Goal: Task Accomplishment & Management: Manage account settings

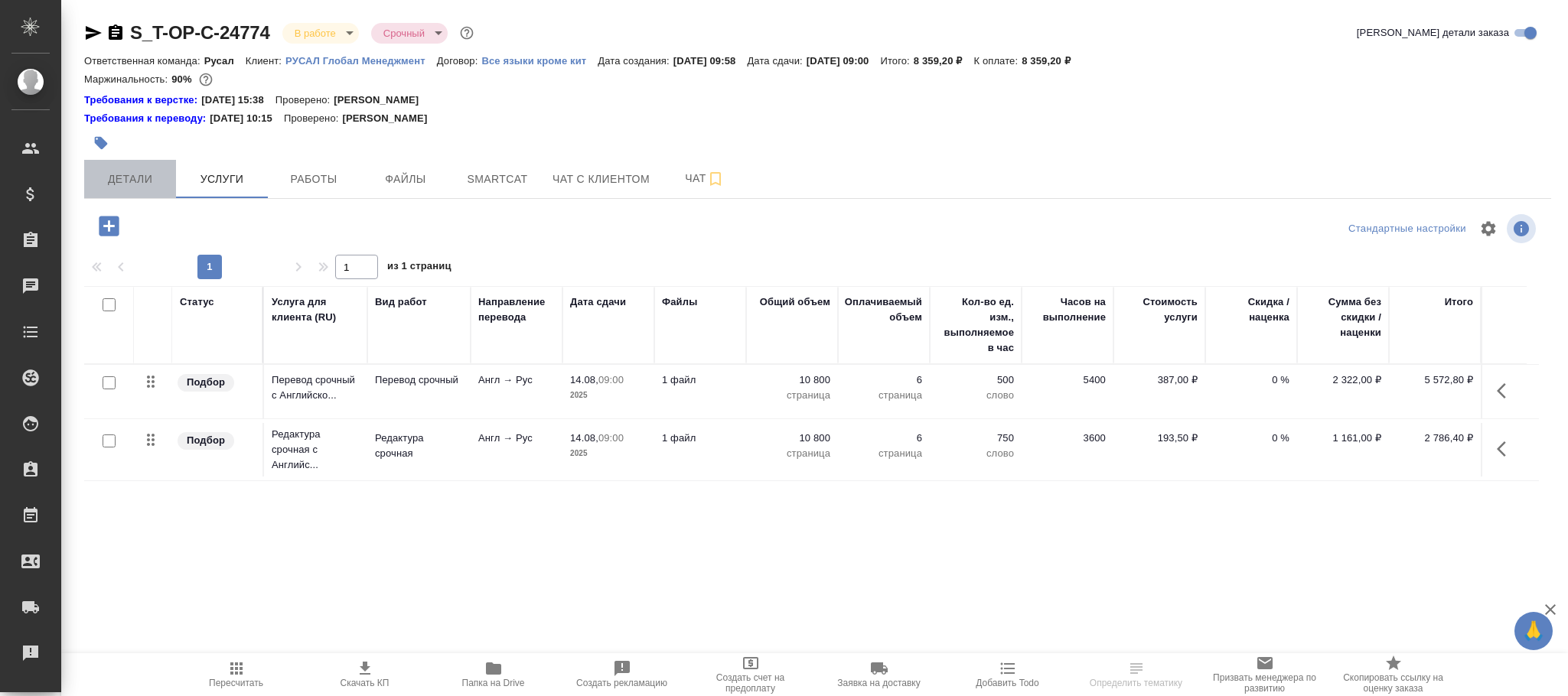
click at [127, 175] on span "Детали" at bounding box center [130, 179] width 74 height 19
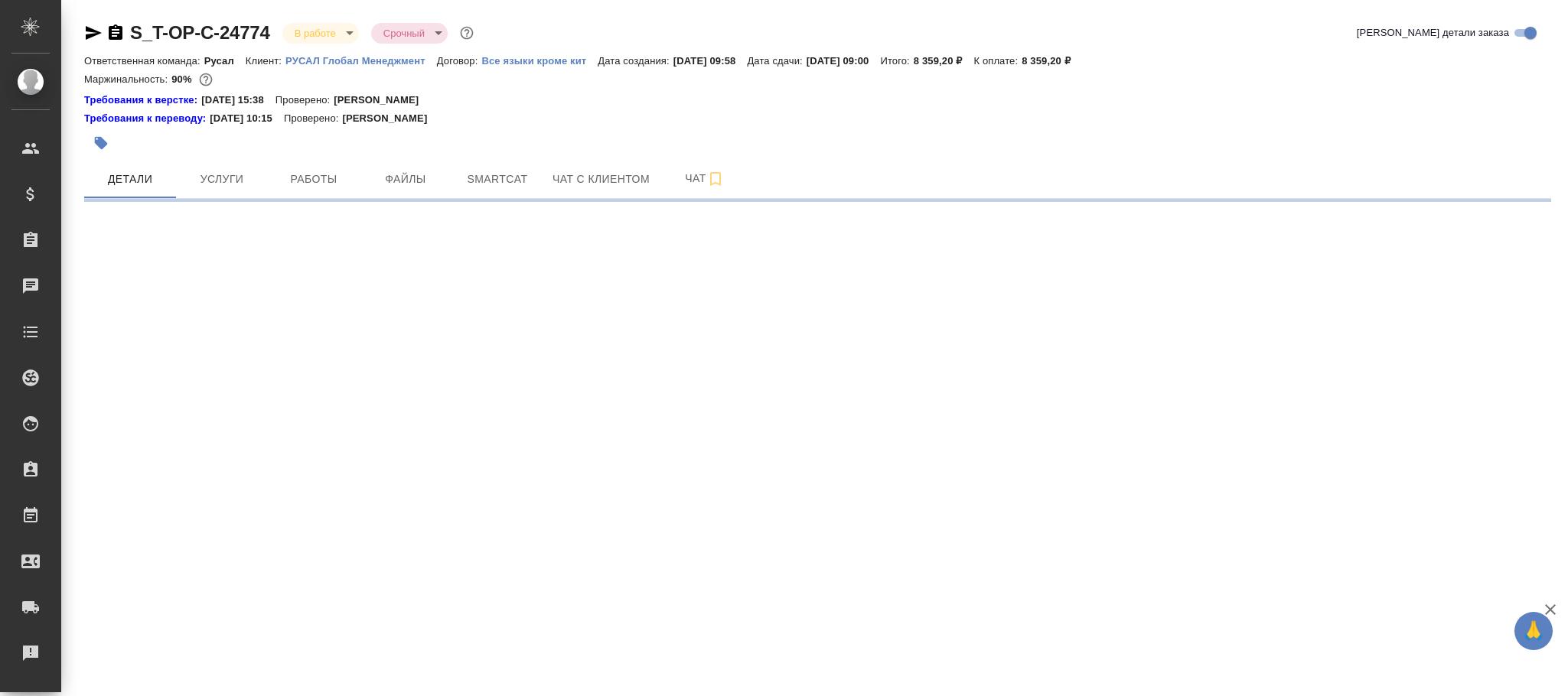
select select "RU"
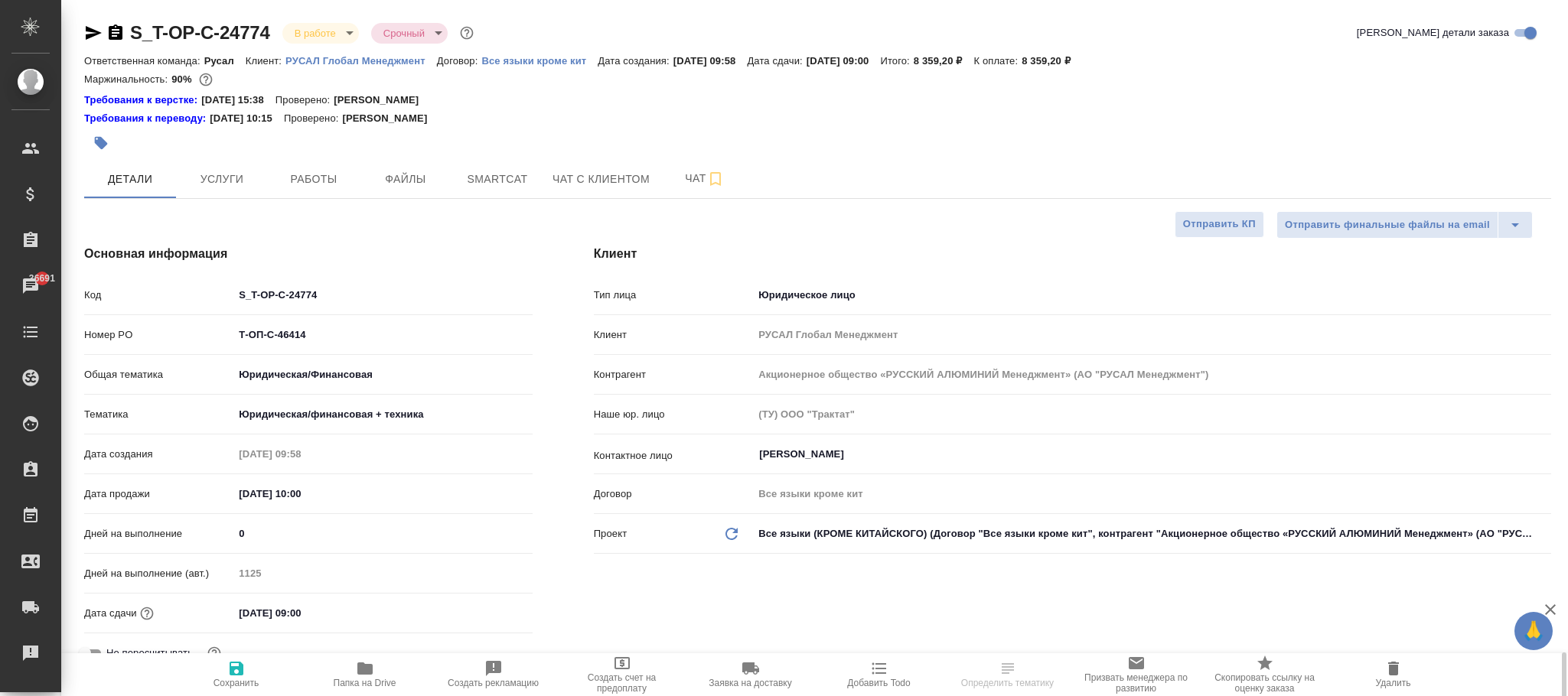
type textarea "x"
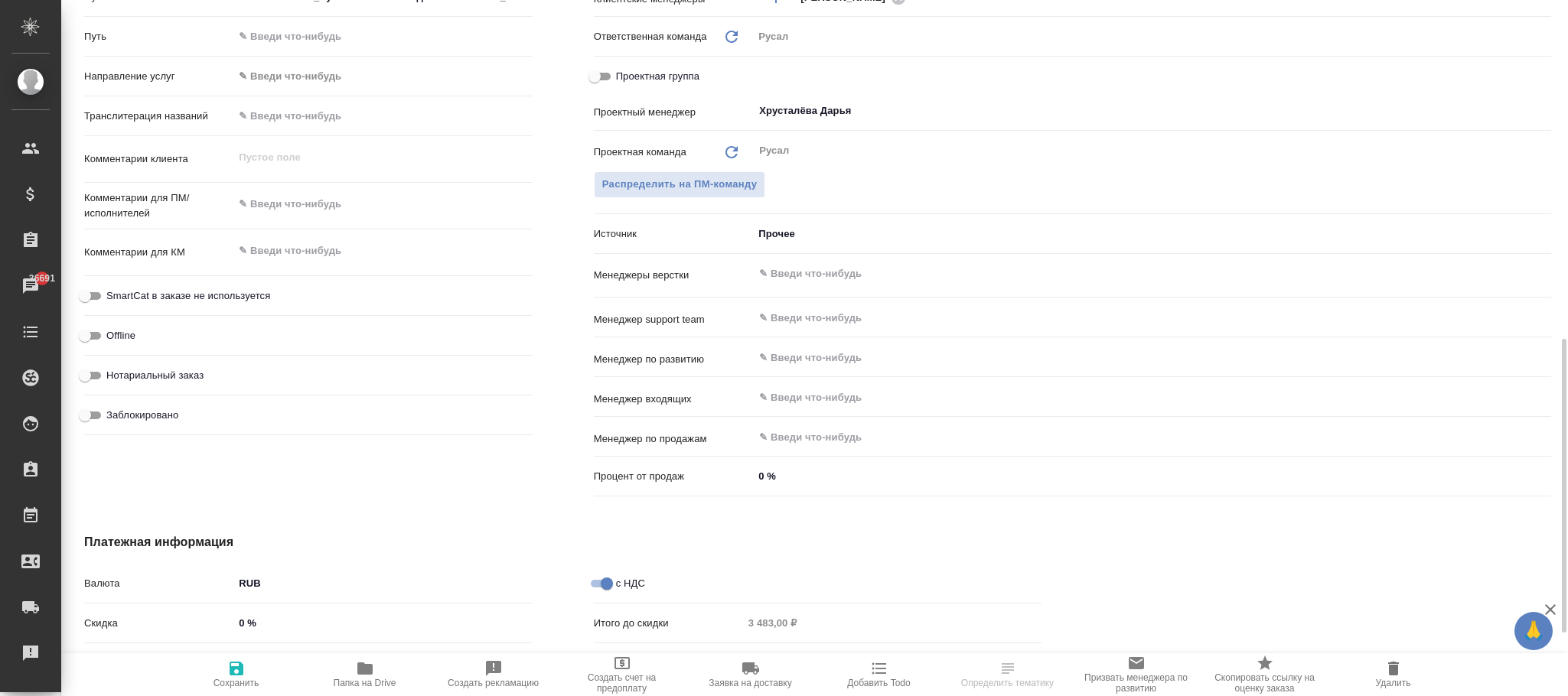
scroll to position [956, 0]
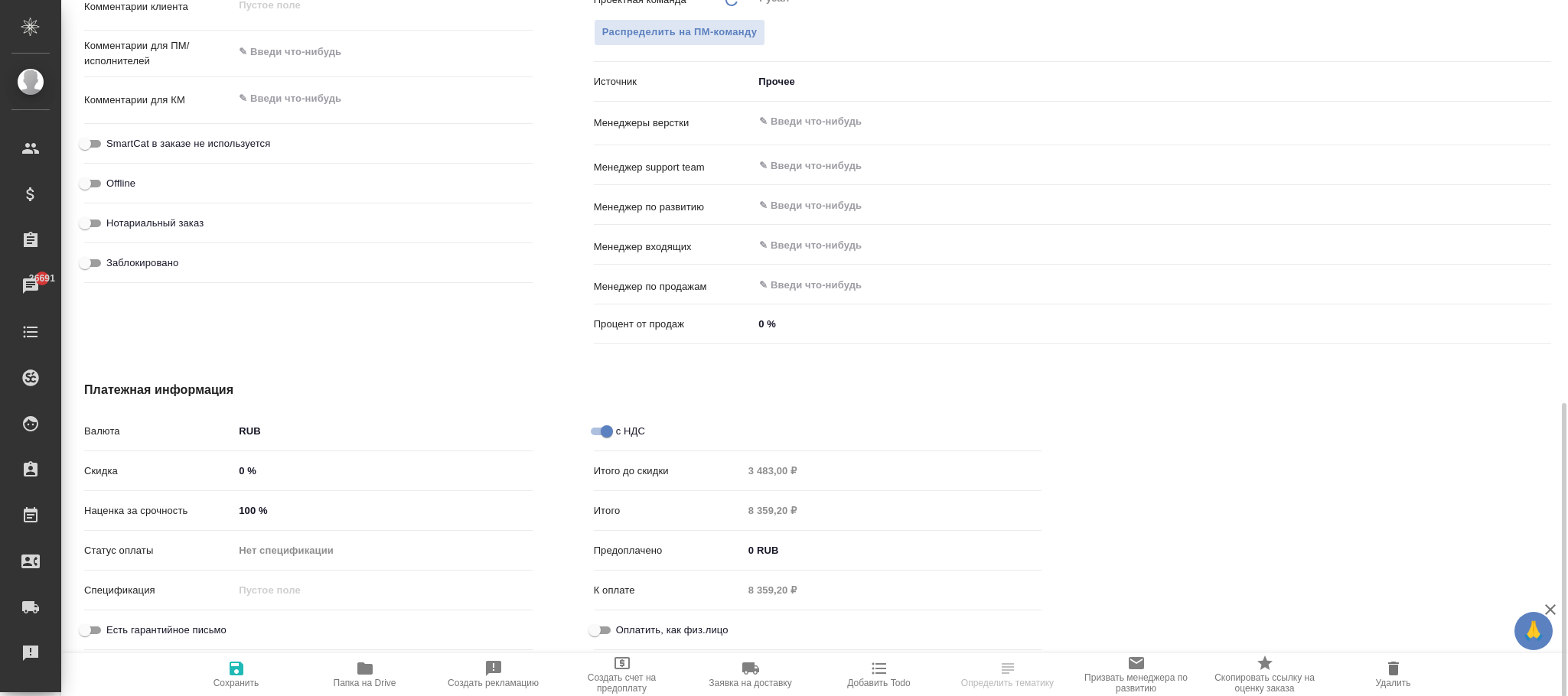
drag, startPoint x: 297, startPoint y: 506, endPoint x: 168, endPoint y: 507, distance: 129.0
click at [168, 507] on div "Наценка за срочность 100 %" at bounding box center [308, 510] width 448 height 27
type textarea "x"
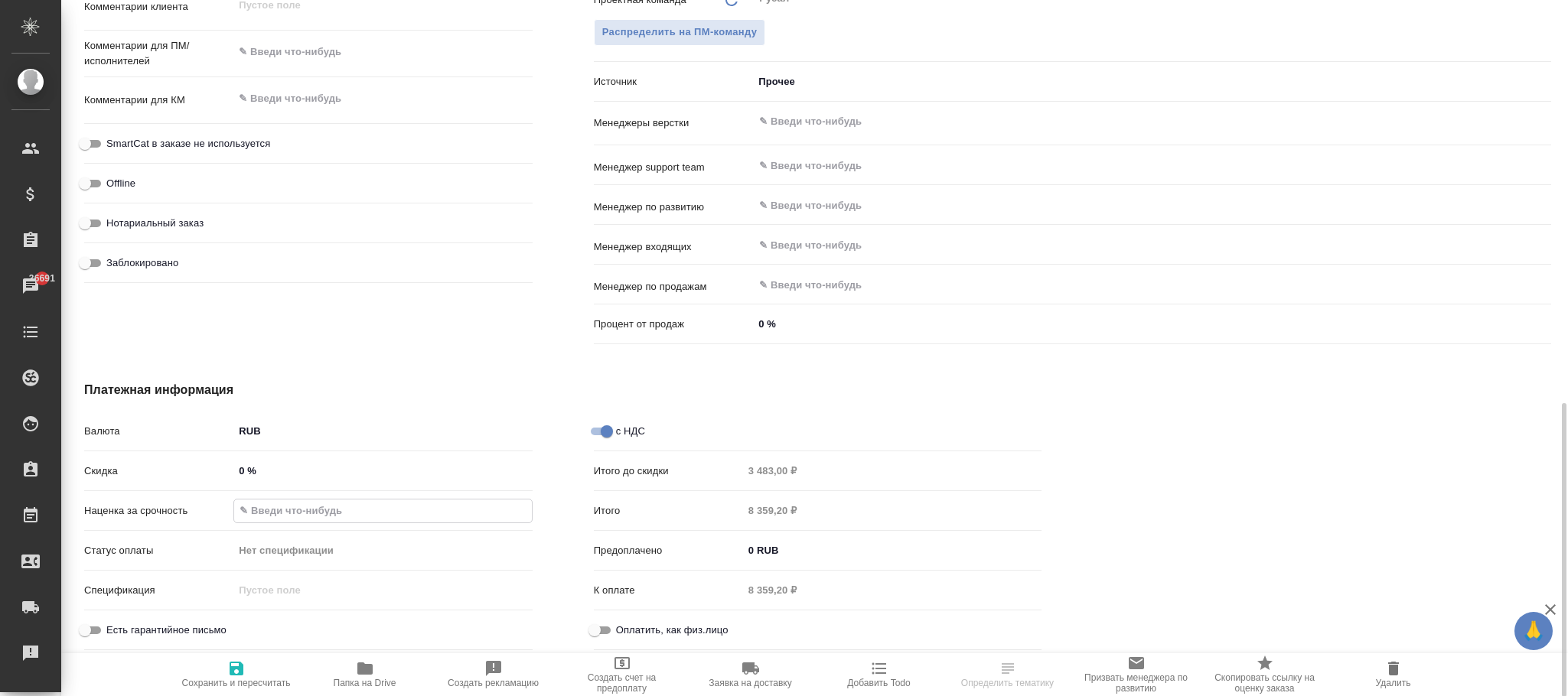
type input "0 %"
type textarea "x"
type input "0 %"
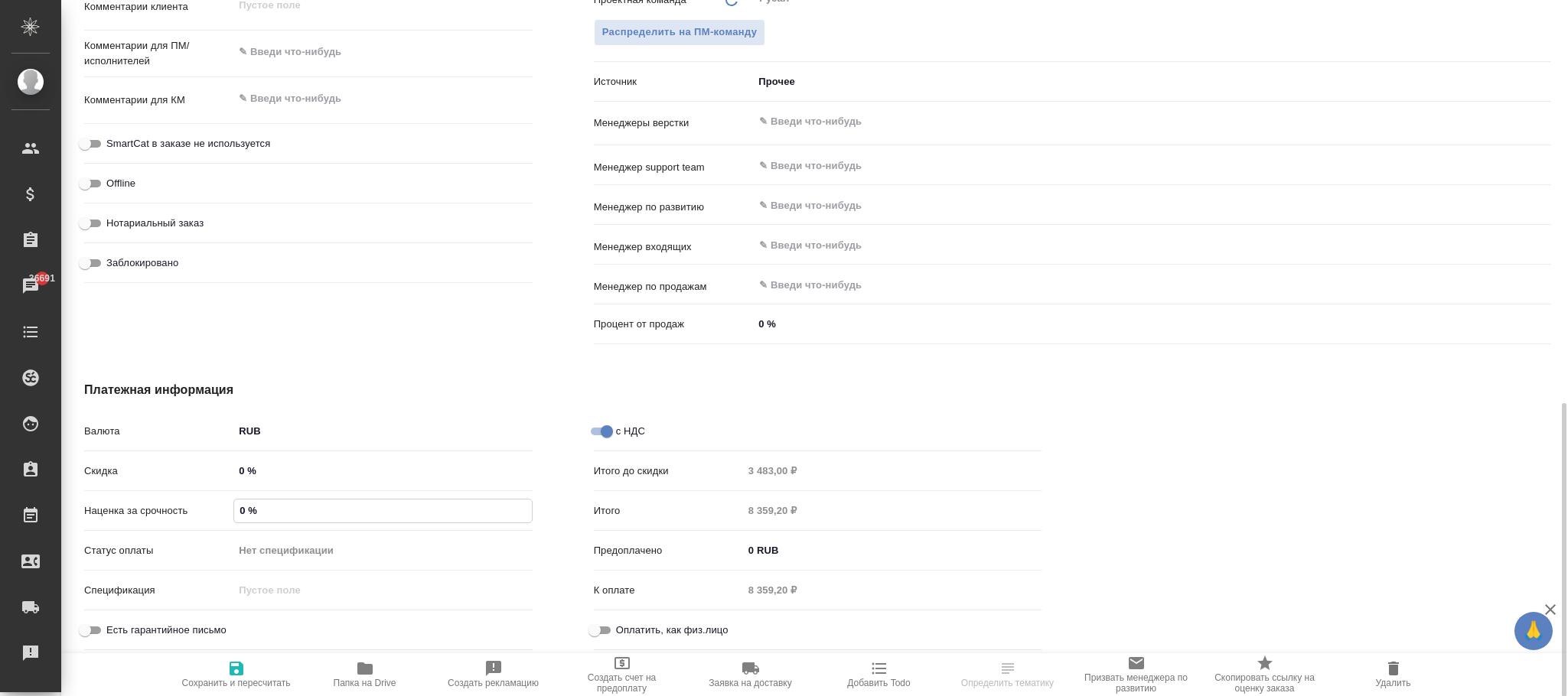
click at [249, 672] on span "Сохранить и пересчитать" at bounding box center [236, 674] width 111 height 29
type textarea "x"
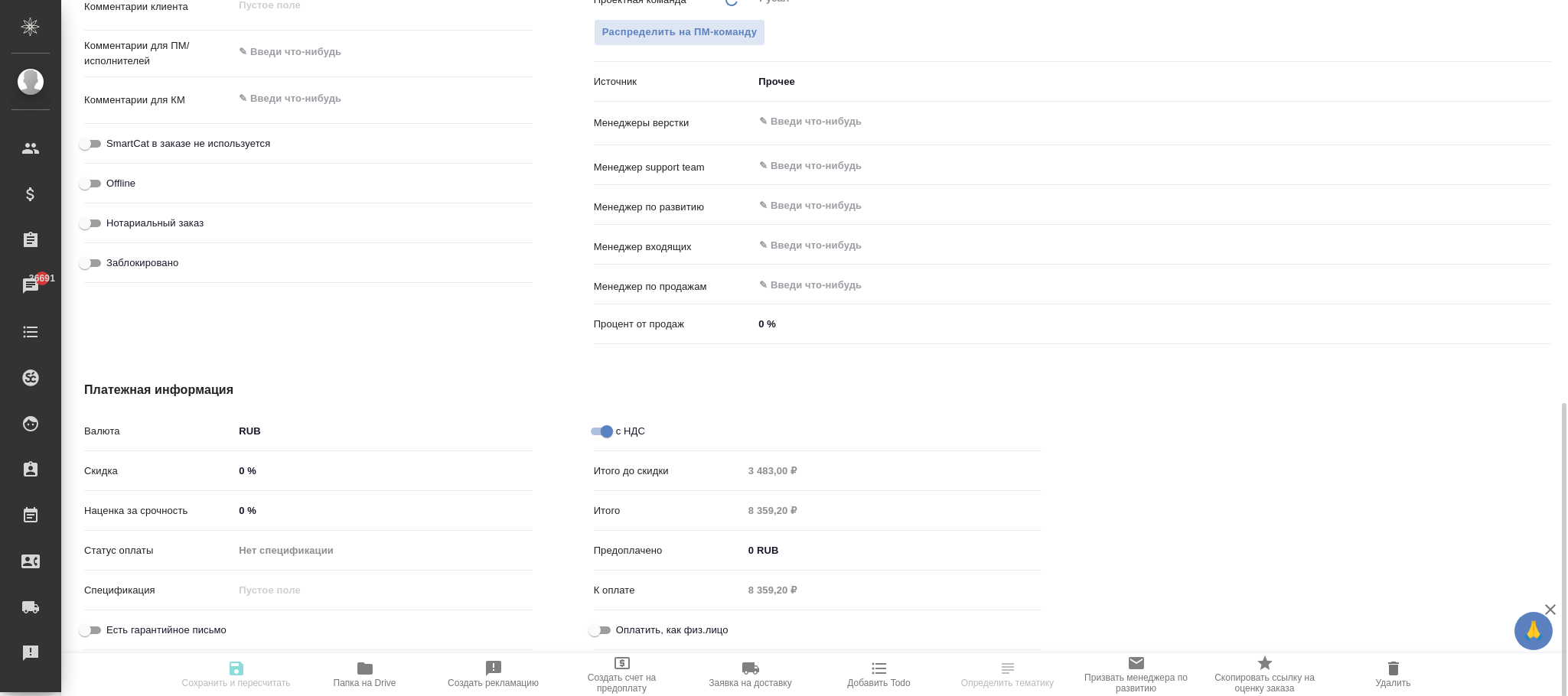
type textarea "x"
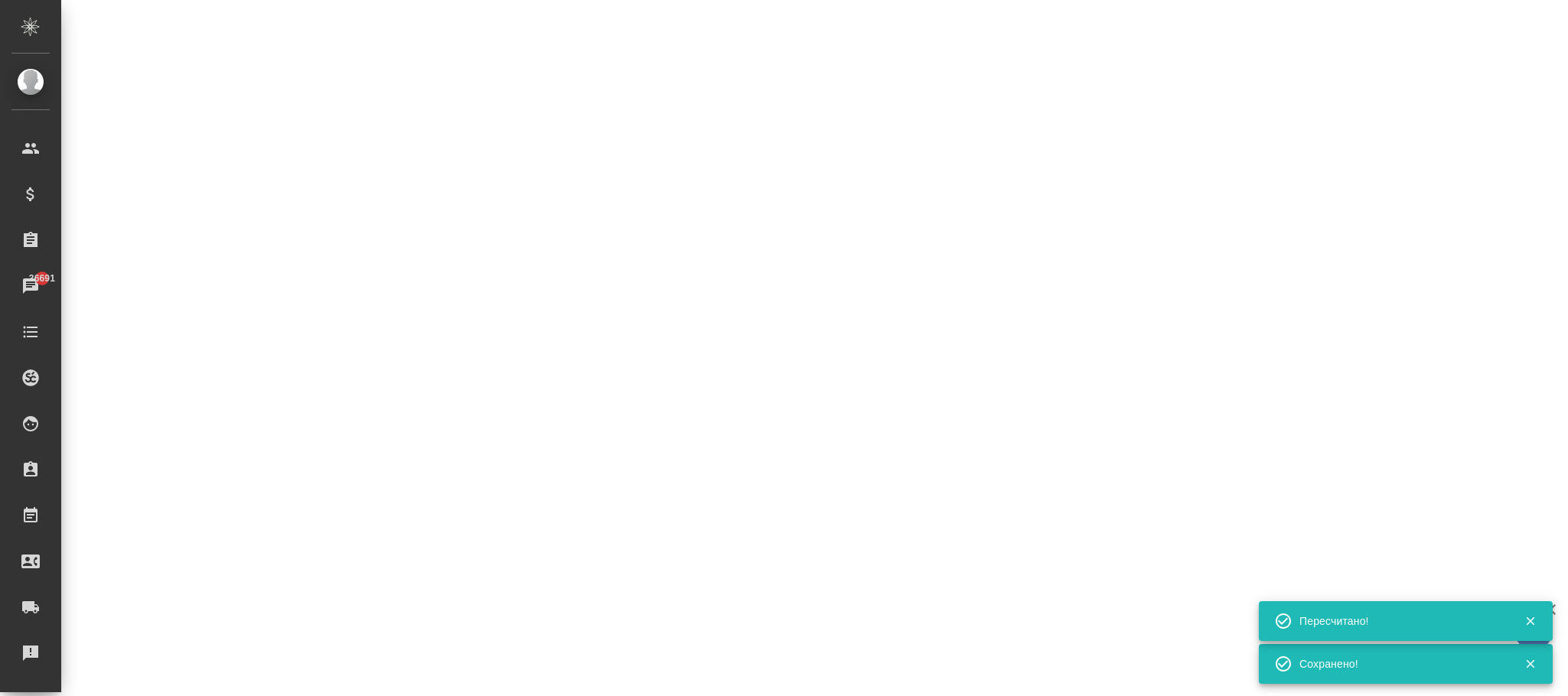
select select "RU"
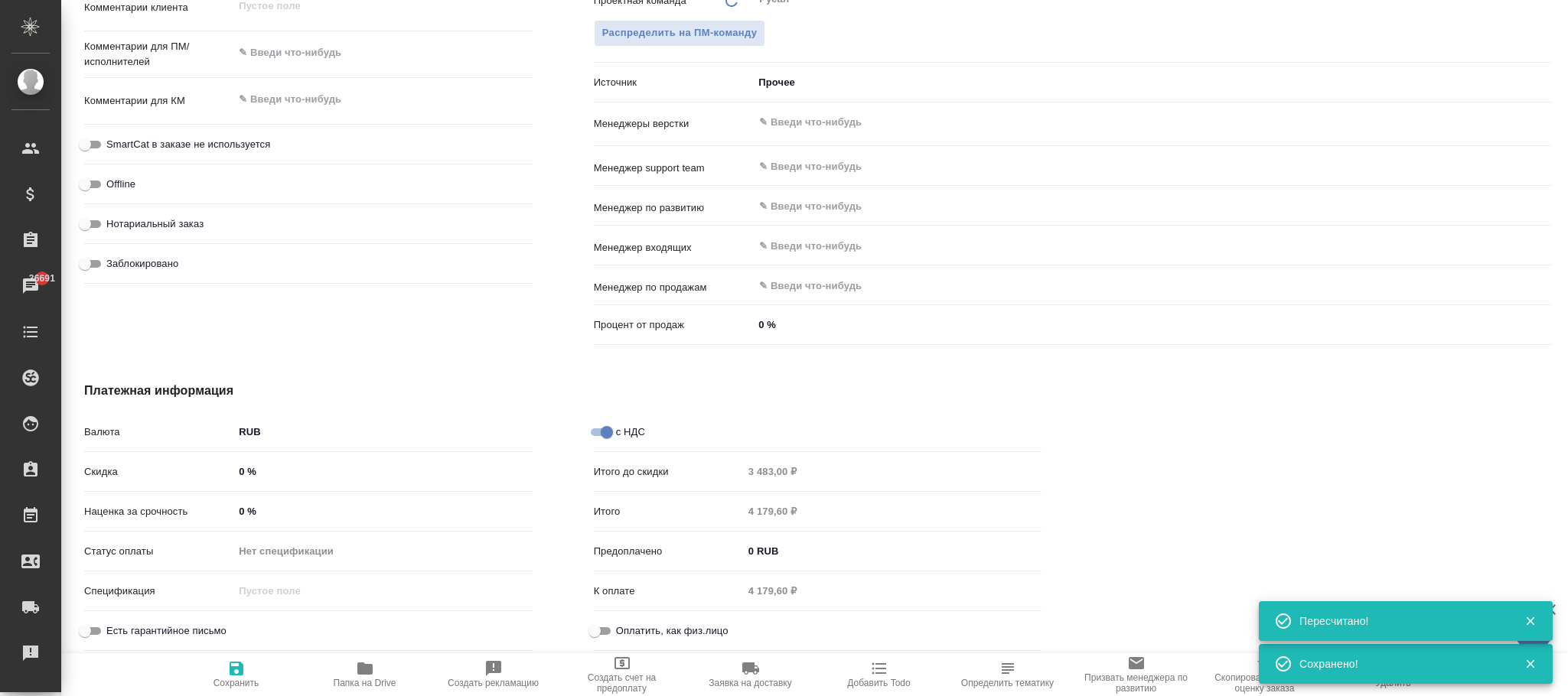
scroll to position [38, 0]
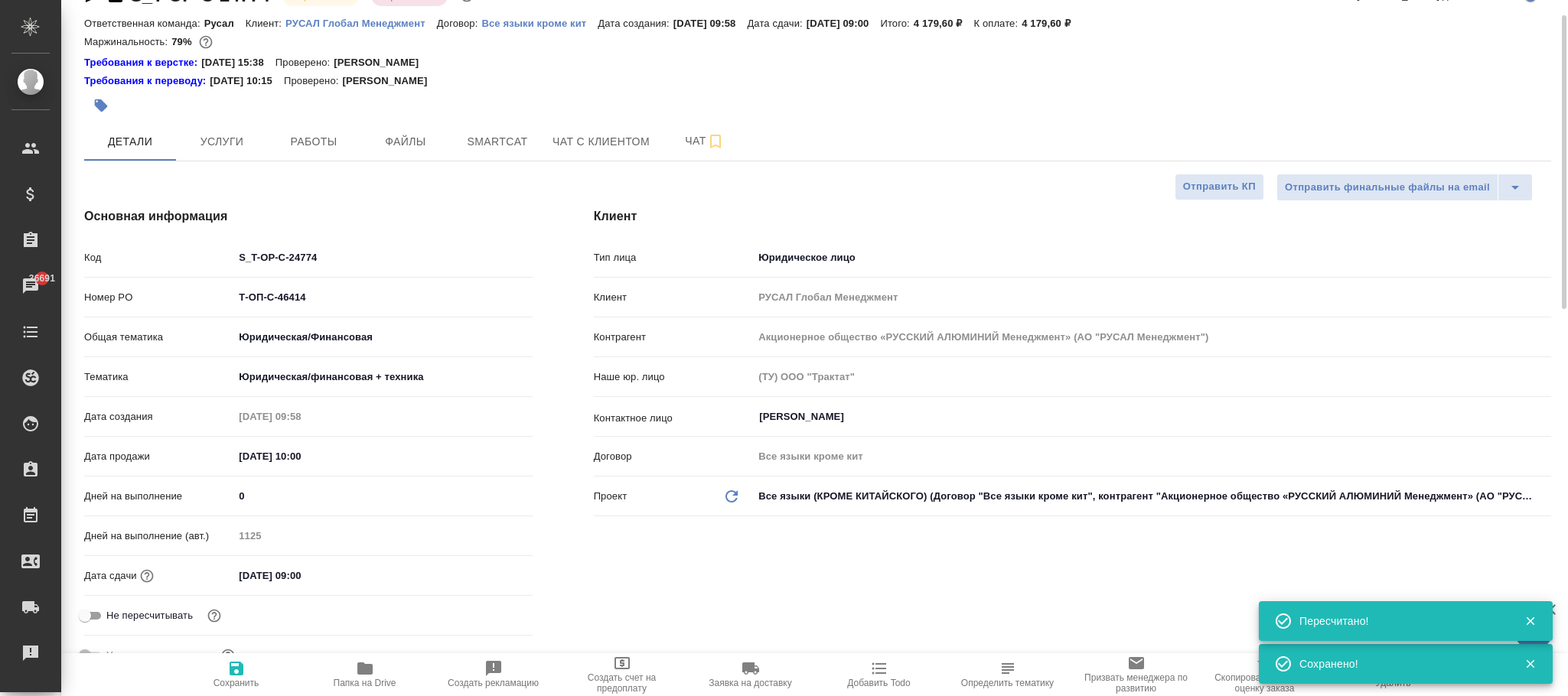
type textarea "x"
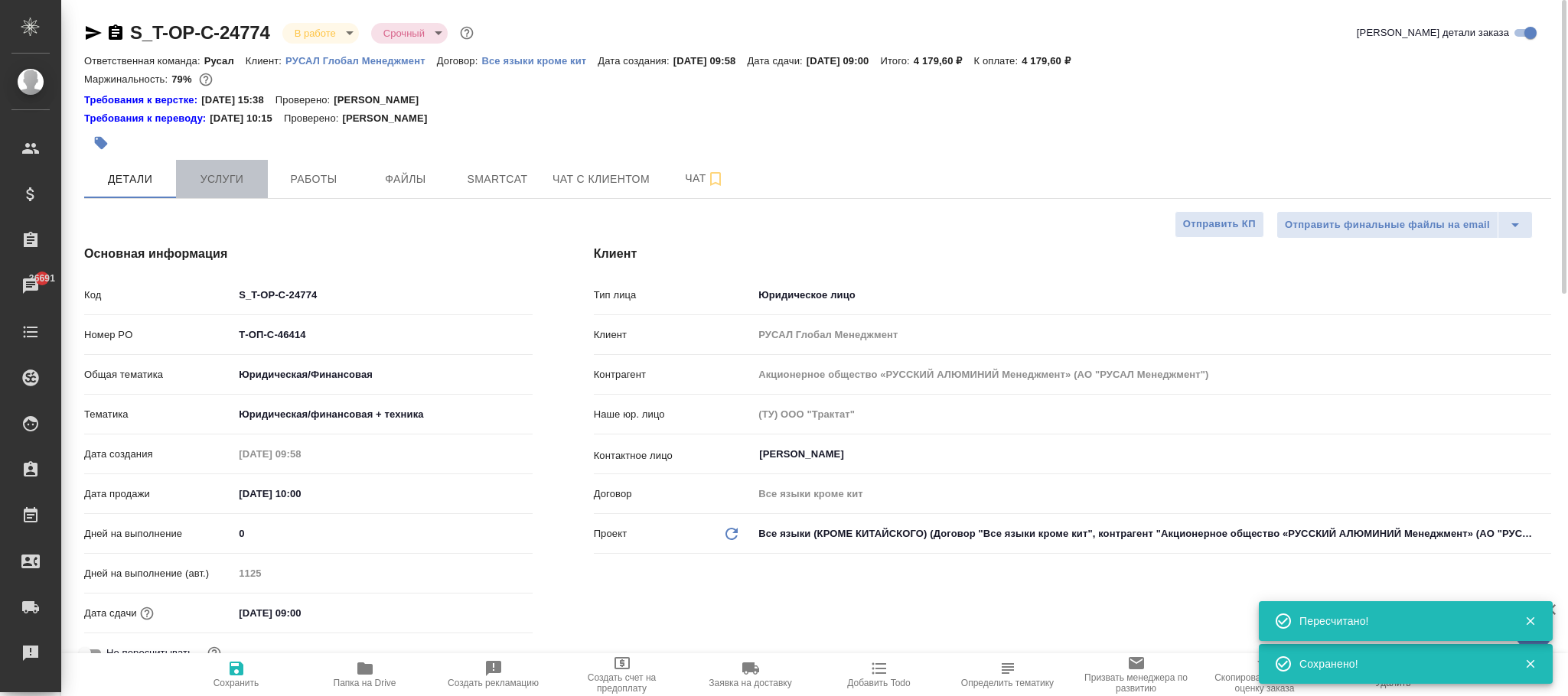
click at [232, 178] on span "Услуги" at bounding box center [222, 179] width 74 height 19
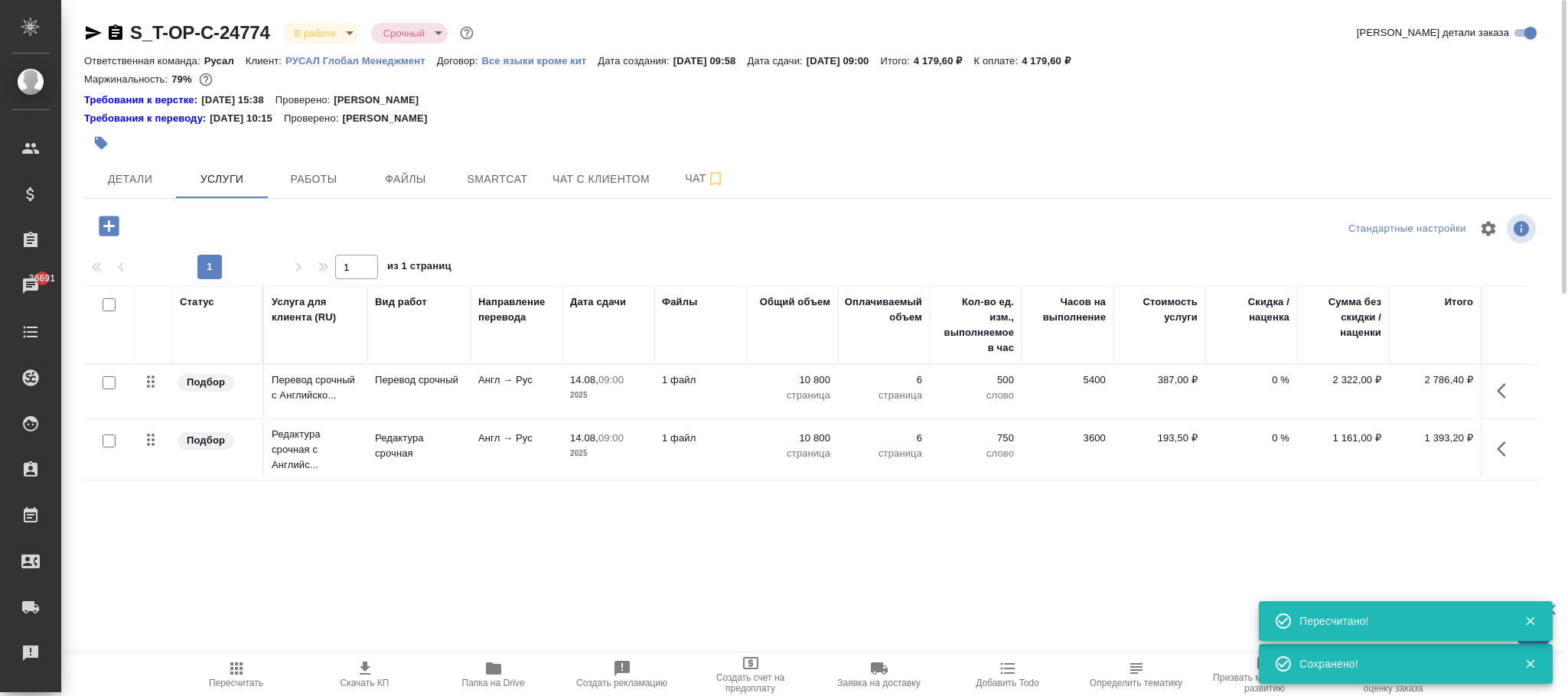
drag, startPoint x: 239, startPoint y: 678, endPoint x: 407, endPoint y: 655, distance: 169.6
click at [243, 677] on span "Пересчитать" at bounding box center [236, 674] width 111 height 29
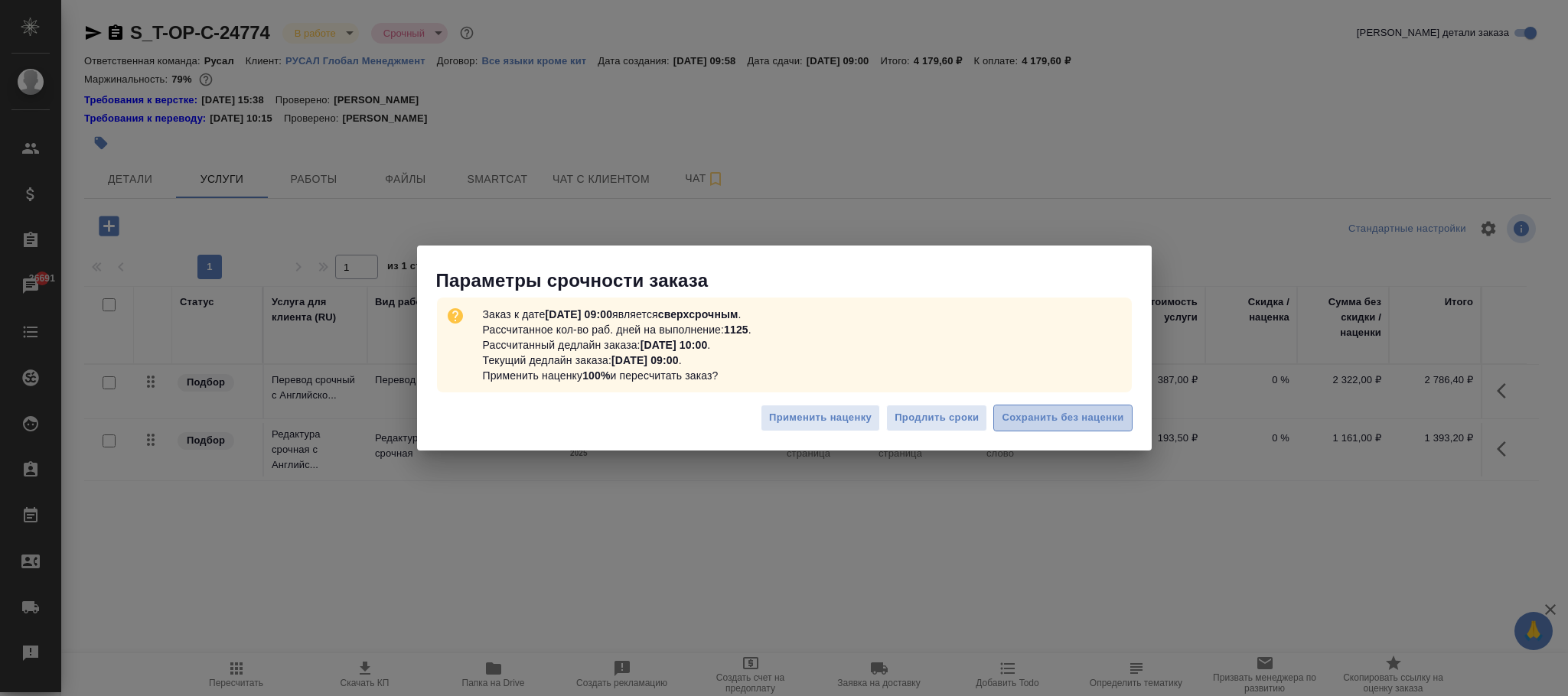
click at [1089, 427] on span "Сохранить без наценки" at bounding box center [1063, 418] width 122 height 17
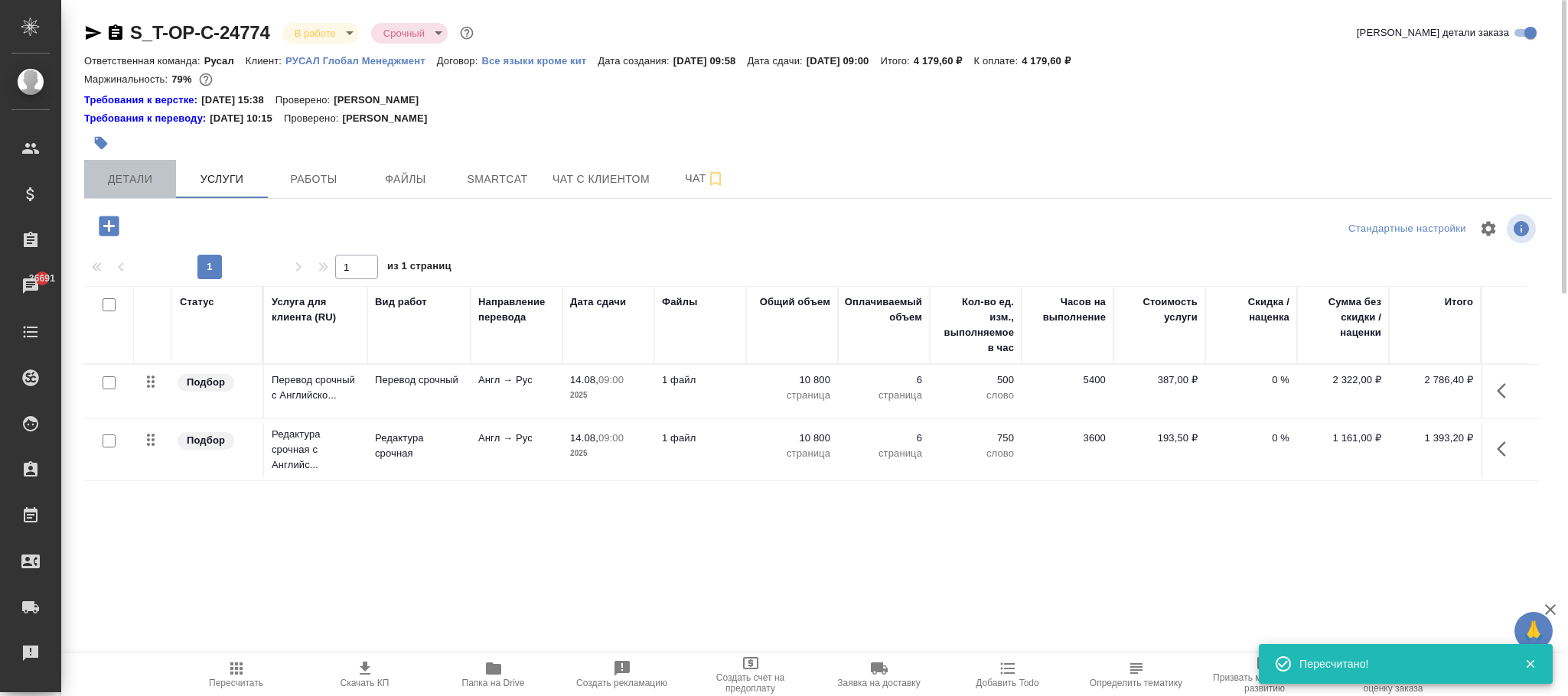
click at [138, 177] on span "Детали" at bounding box center [130, 179] width 74 height 19
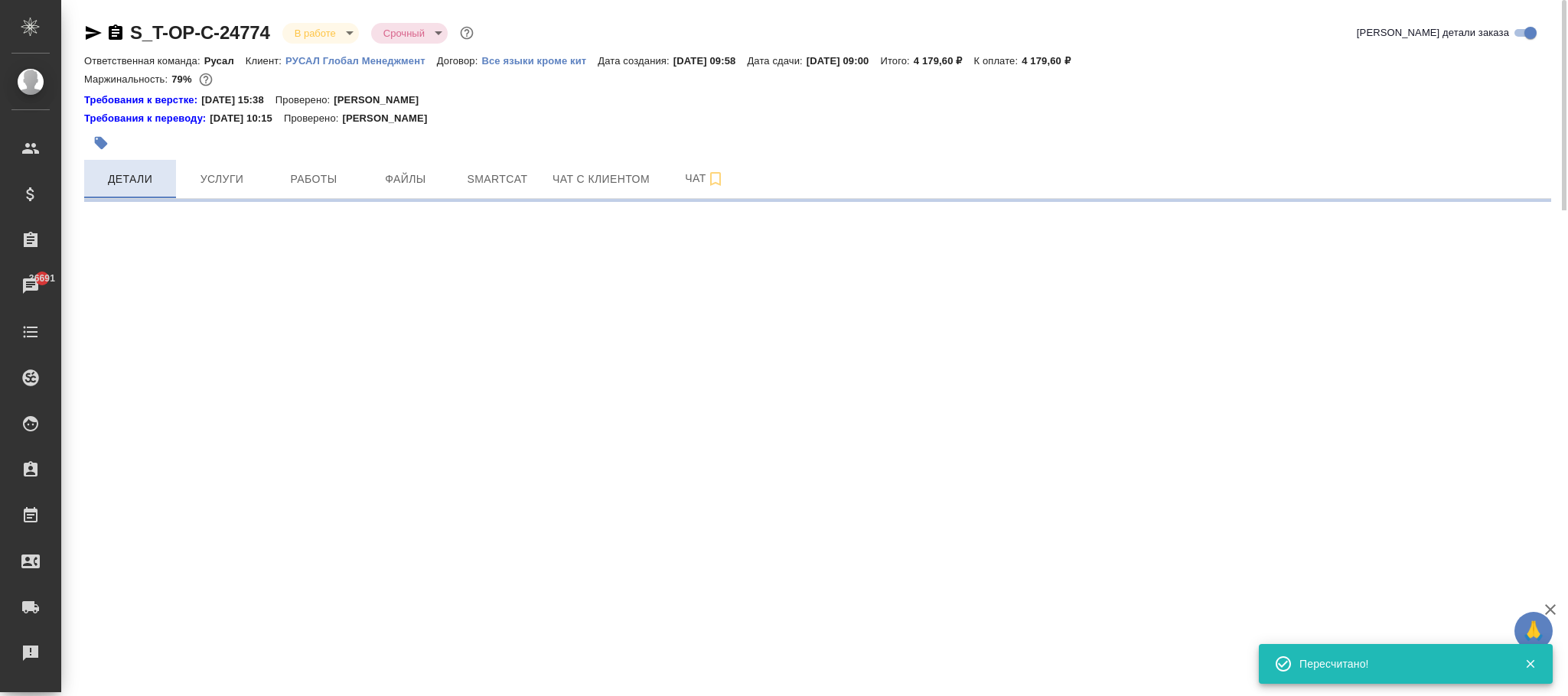
select select "RU"
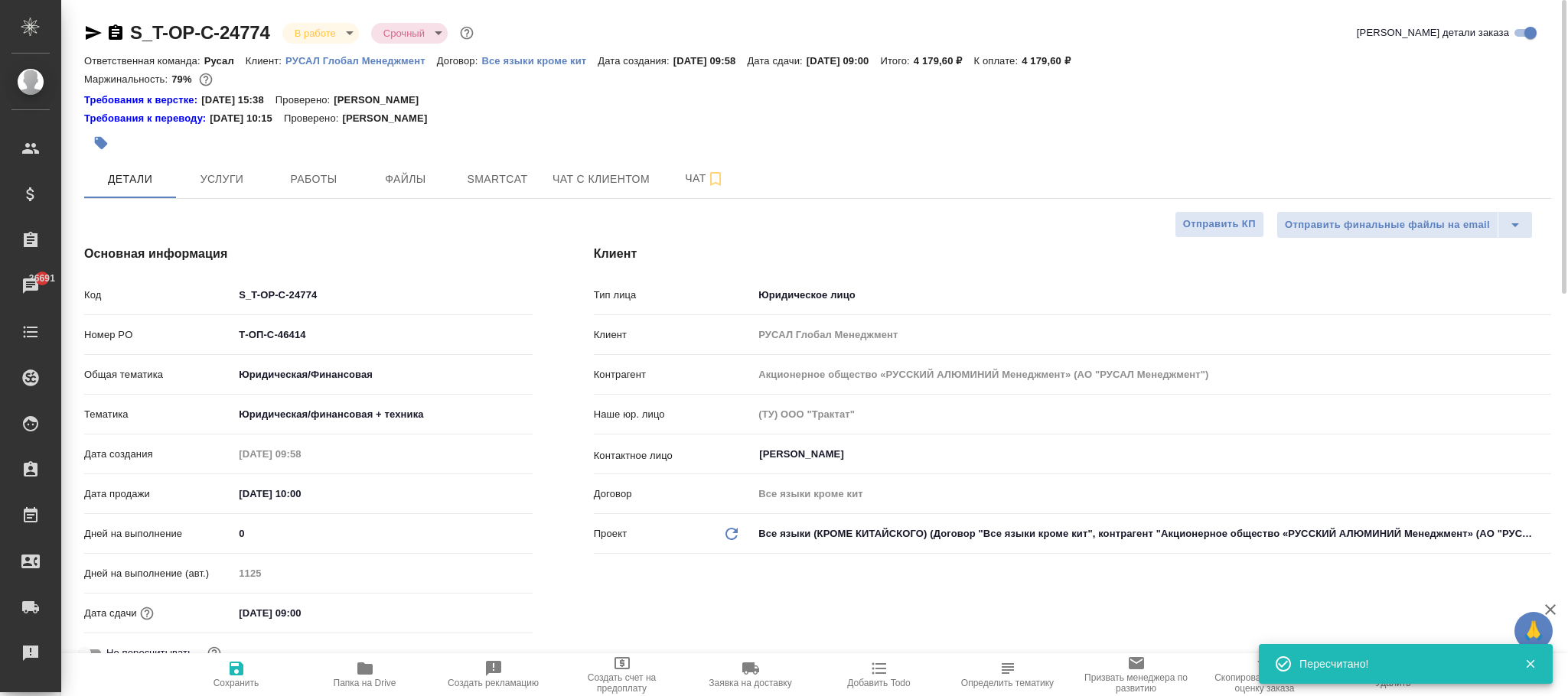
type textarea "x"
click at [224, 668] on span "Сохранить" at bounding box center [236, 674] width 111 height 29
type textarea "x"
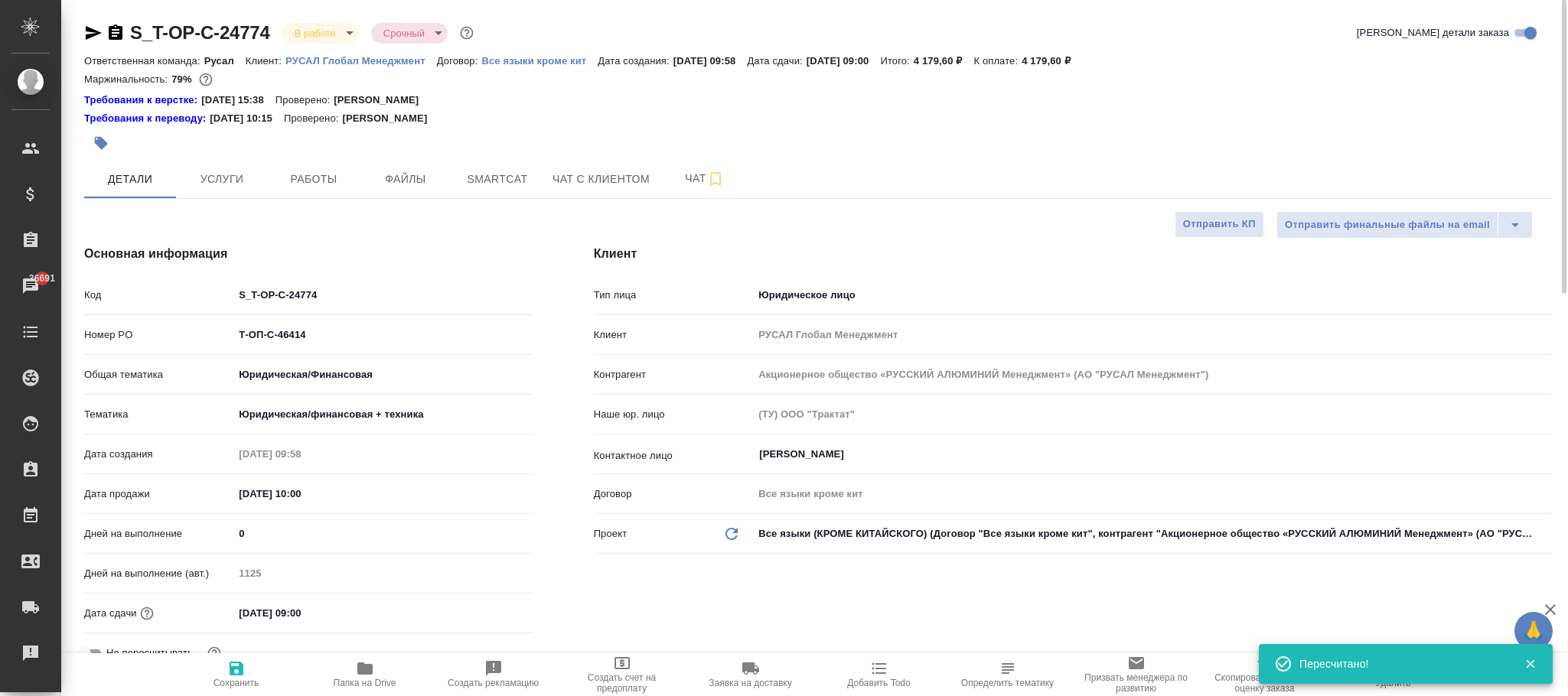
type textarea "x"
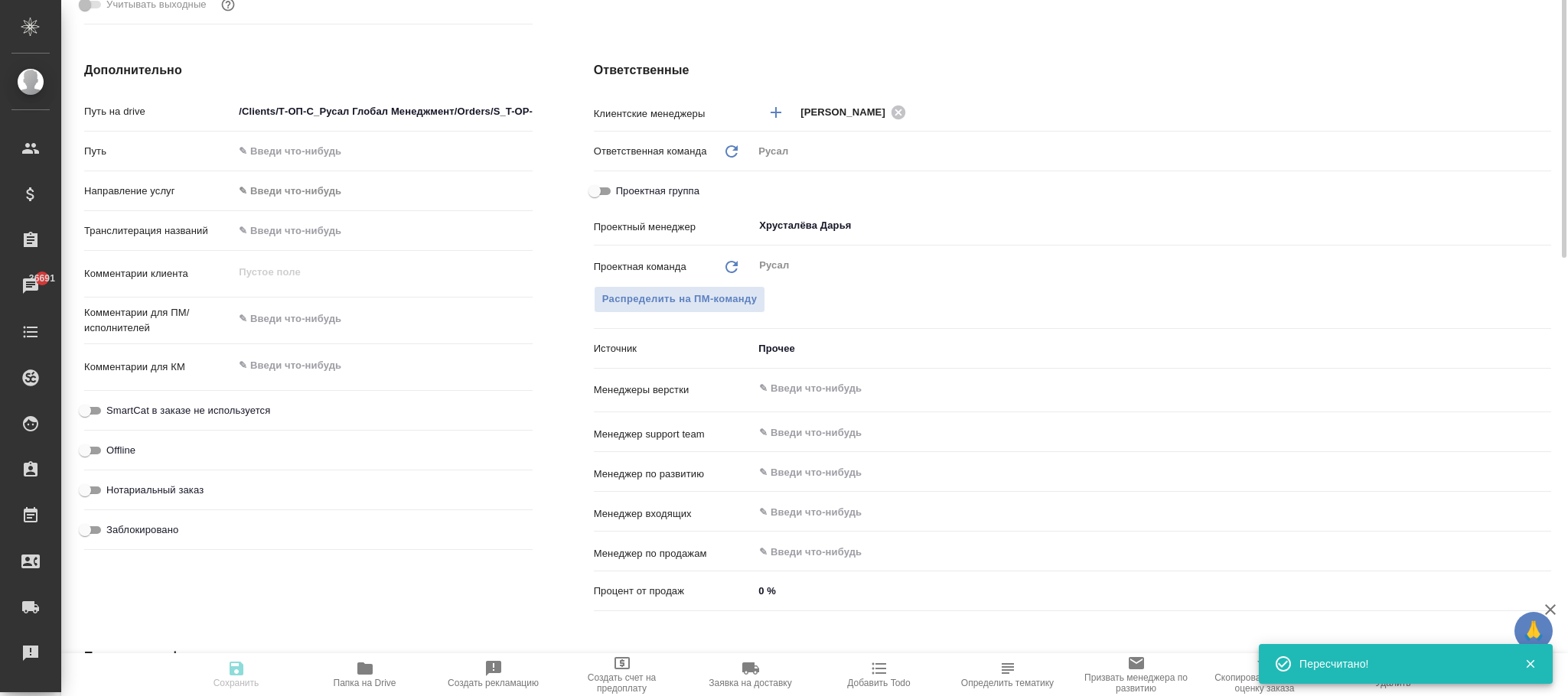
type textarea "x"
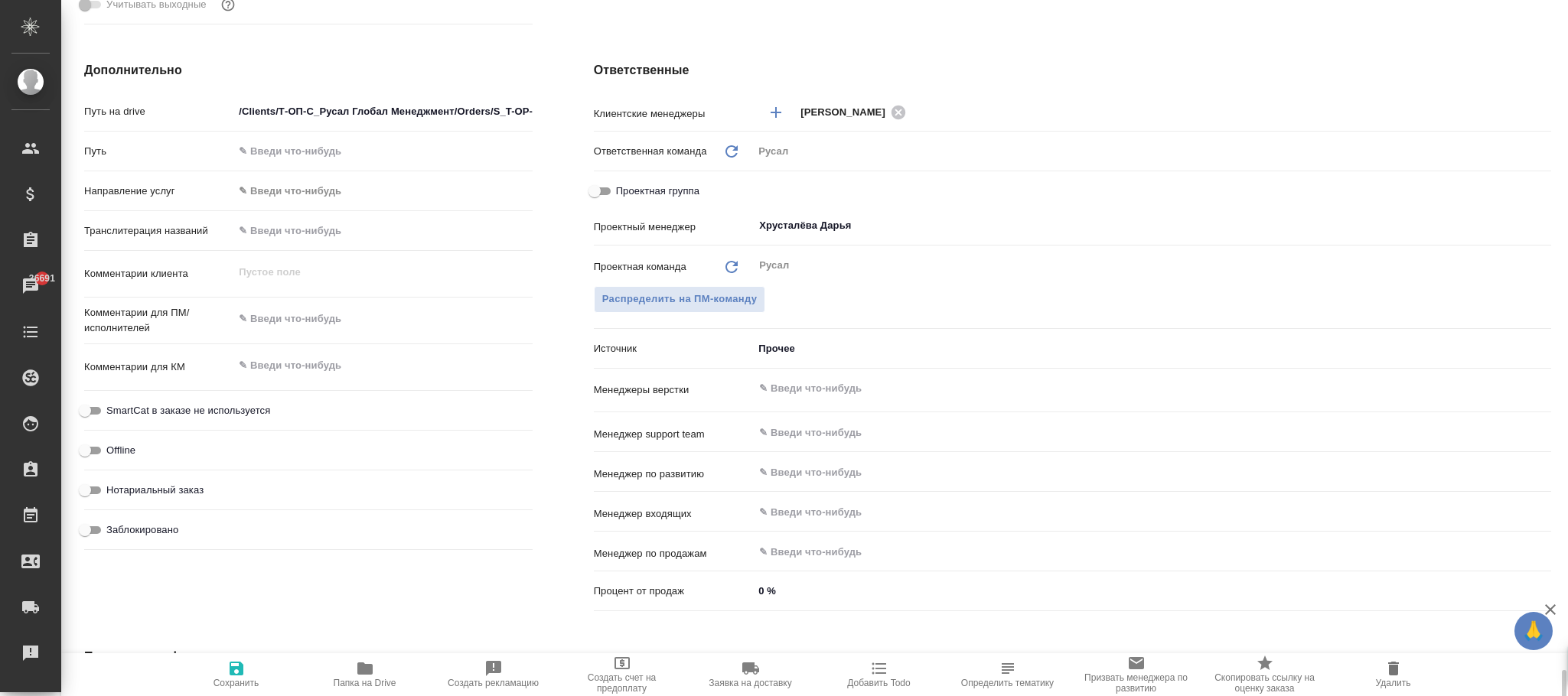
scroll to position [956, 0]
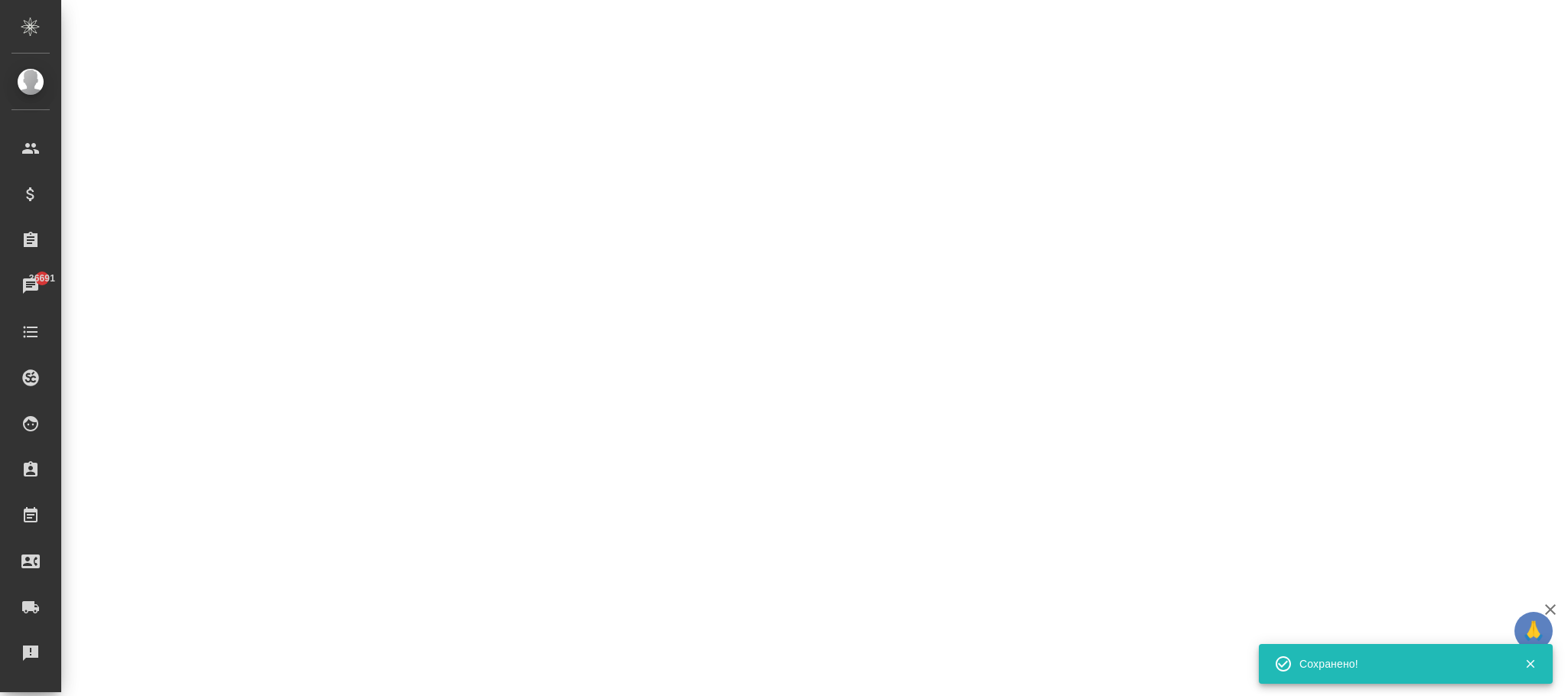
select select "RU"
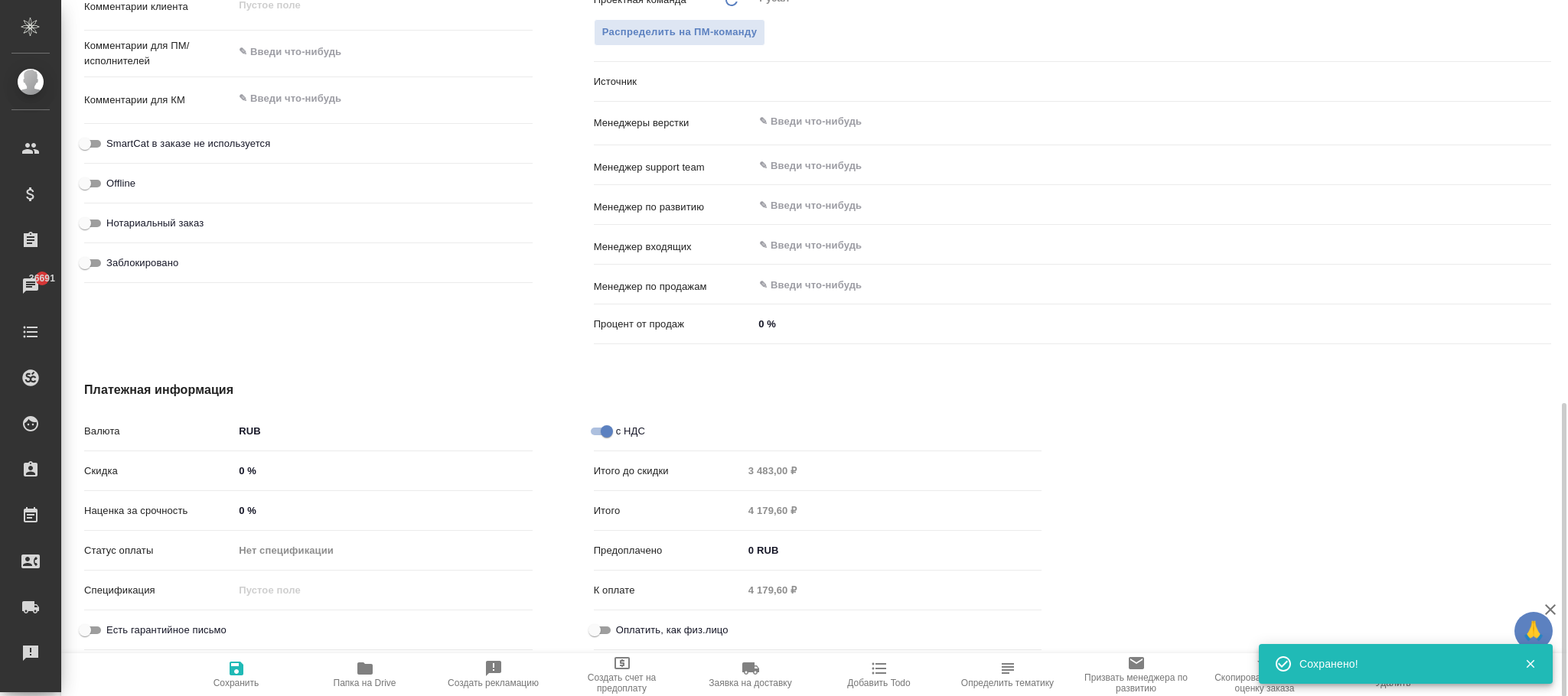
type textarea "x"
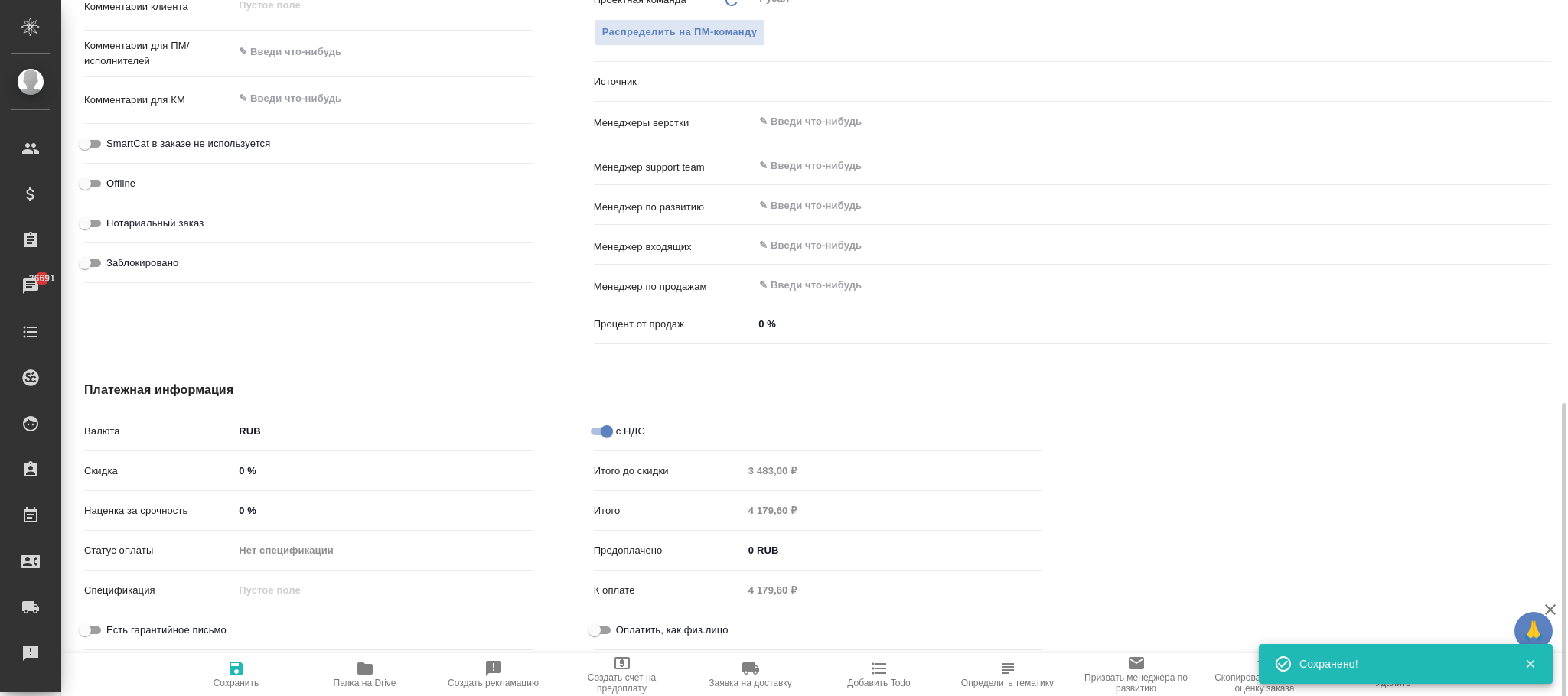
type textarea "x"
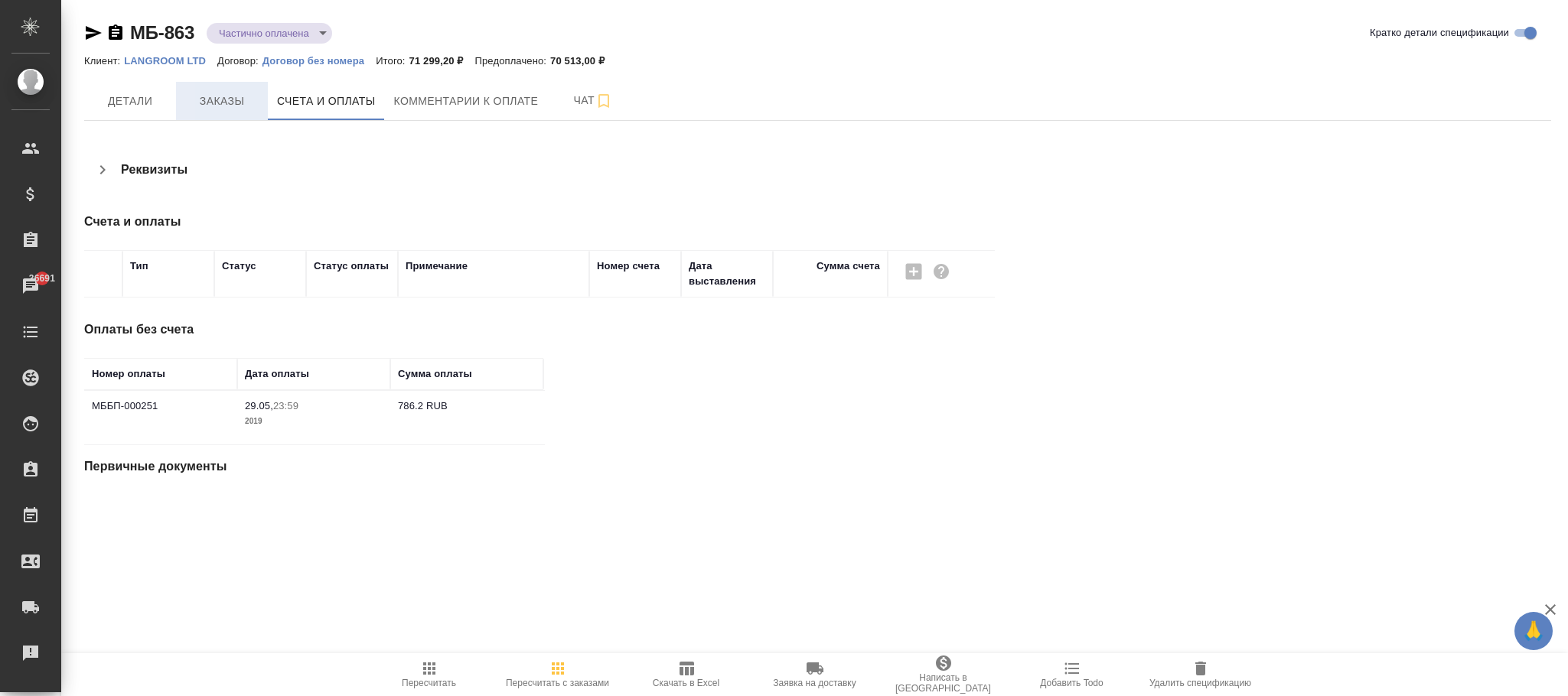
click at [214, 95] on span "Заказы" at bounding box center [222, 101] width 74 height 19
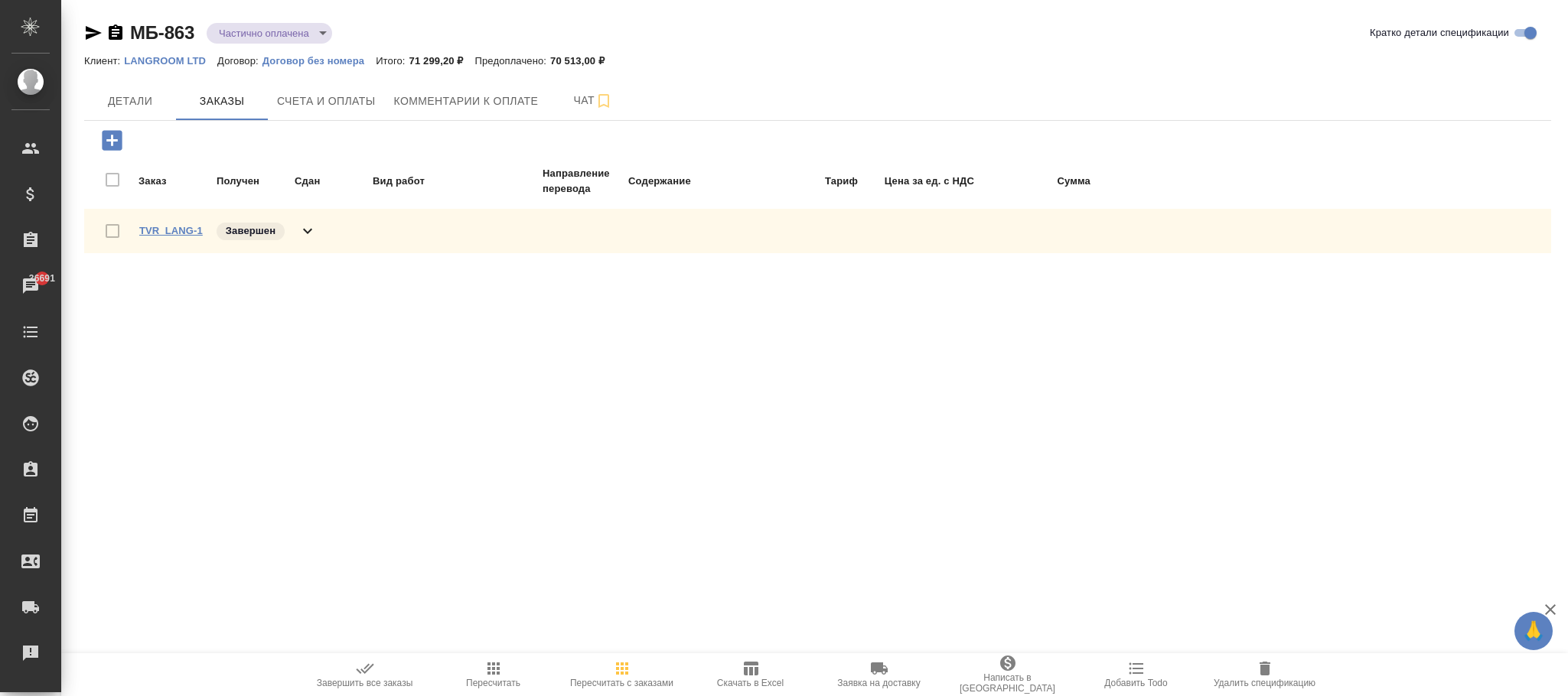
drag, startPoint x: 152, startPoint y: 225, endPoint x: 198, endPoint y: 246, distance: 50.6
click at [155, 226] on link "TVR_LANG-1" at bounding box center [171, 231] width 64 height 11
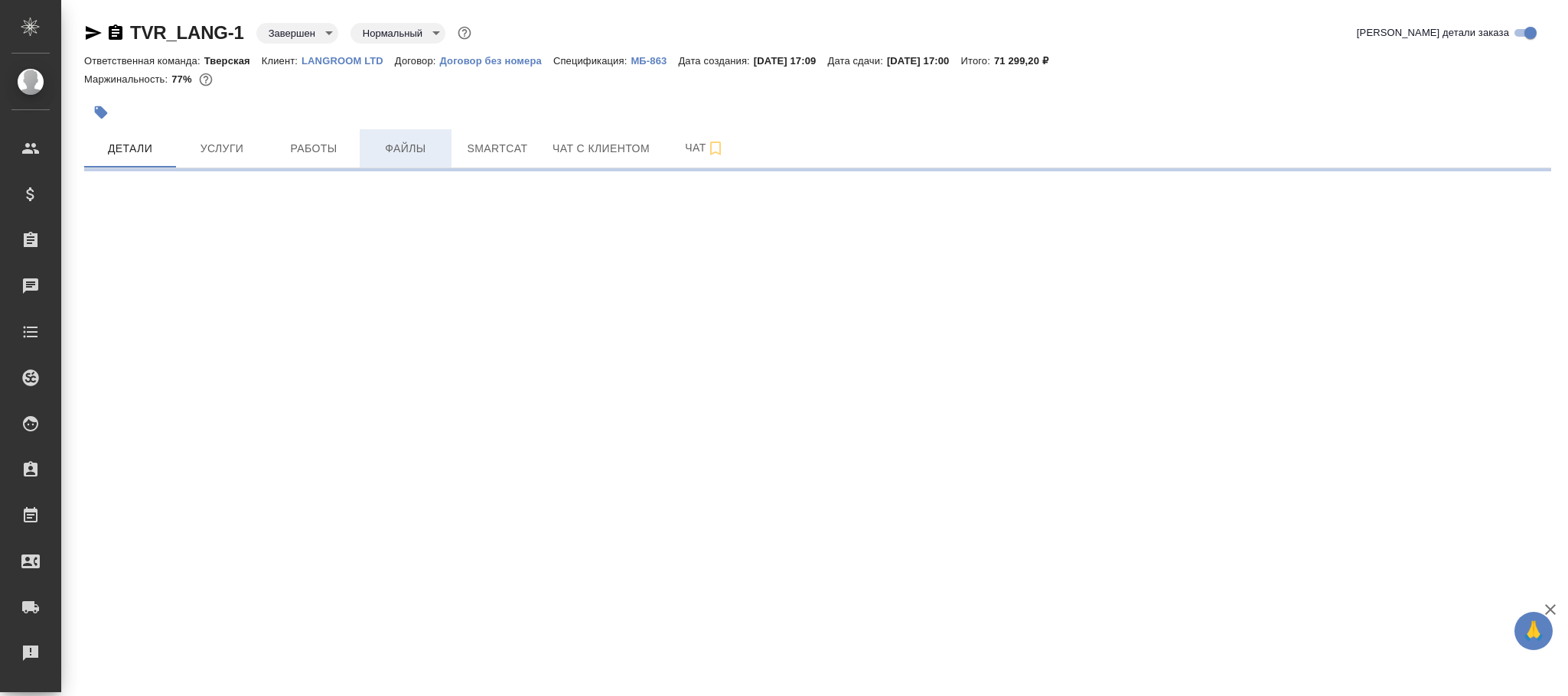
select select "RU"
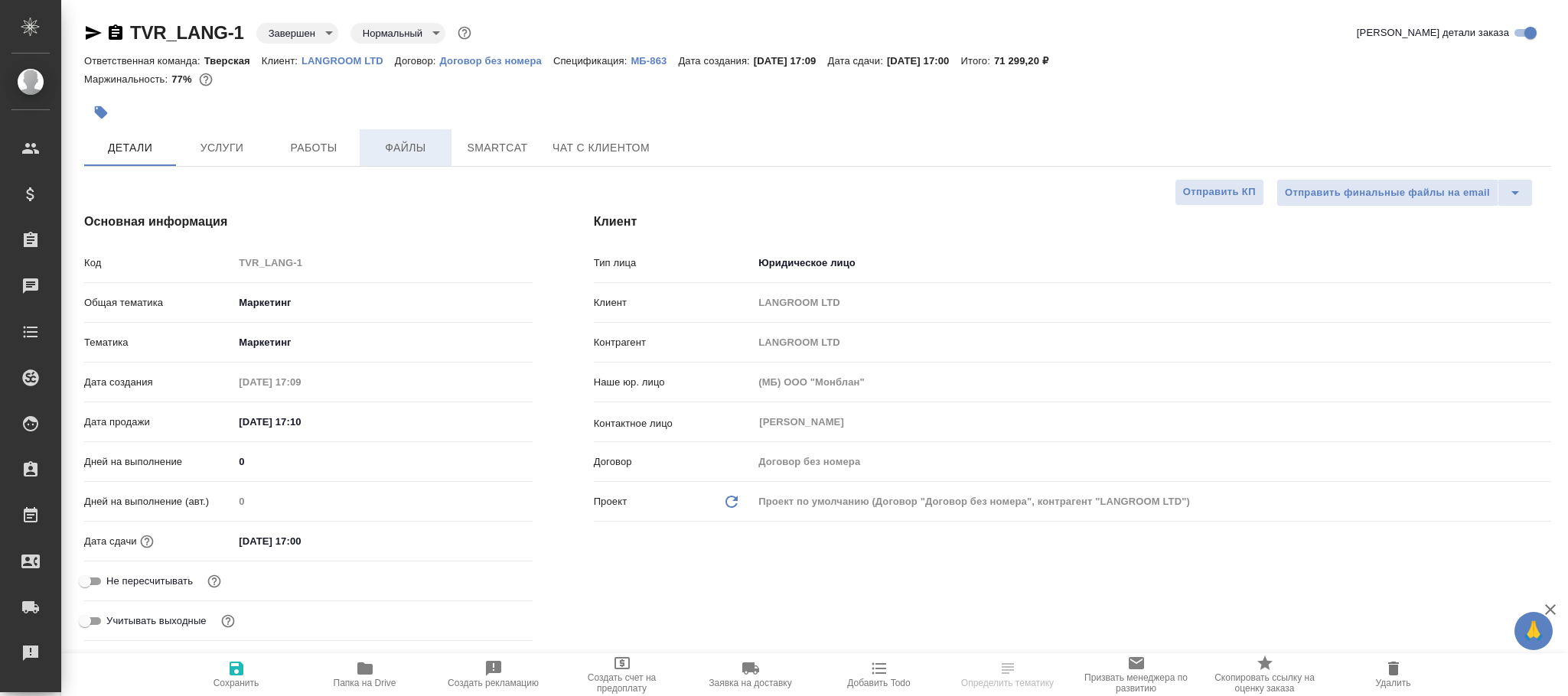
type textarea "x"
click at [219, 147] on span "Услуги" at bounding box center [222, 147] width 74 height 19
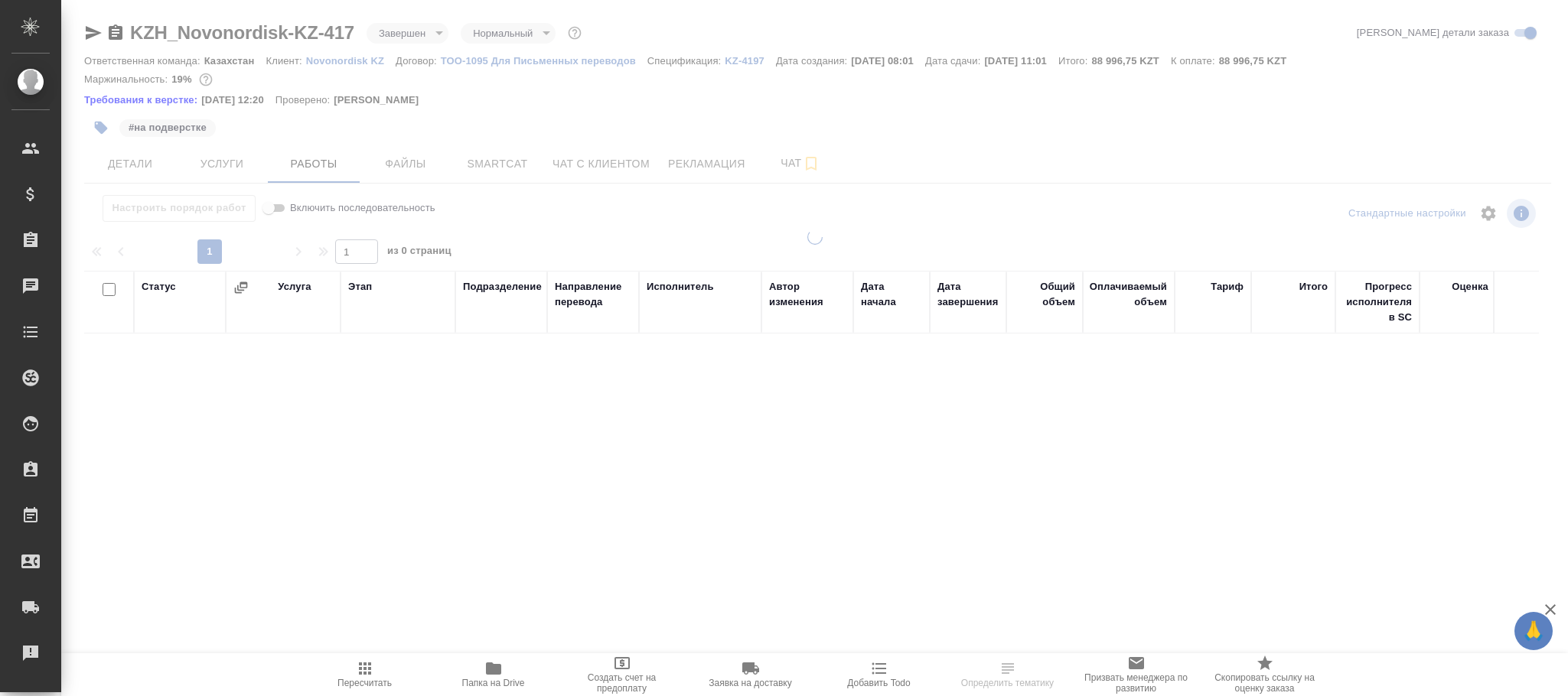
click at [415, 32] on body "🙏 .cls-1 fill:#fff; AWATERA [PERSON_NAME]fokina Клиенты Спецификации Заказы Чат…" at bounding box center [784, 348] width 1568 height 696
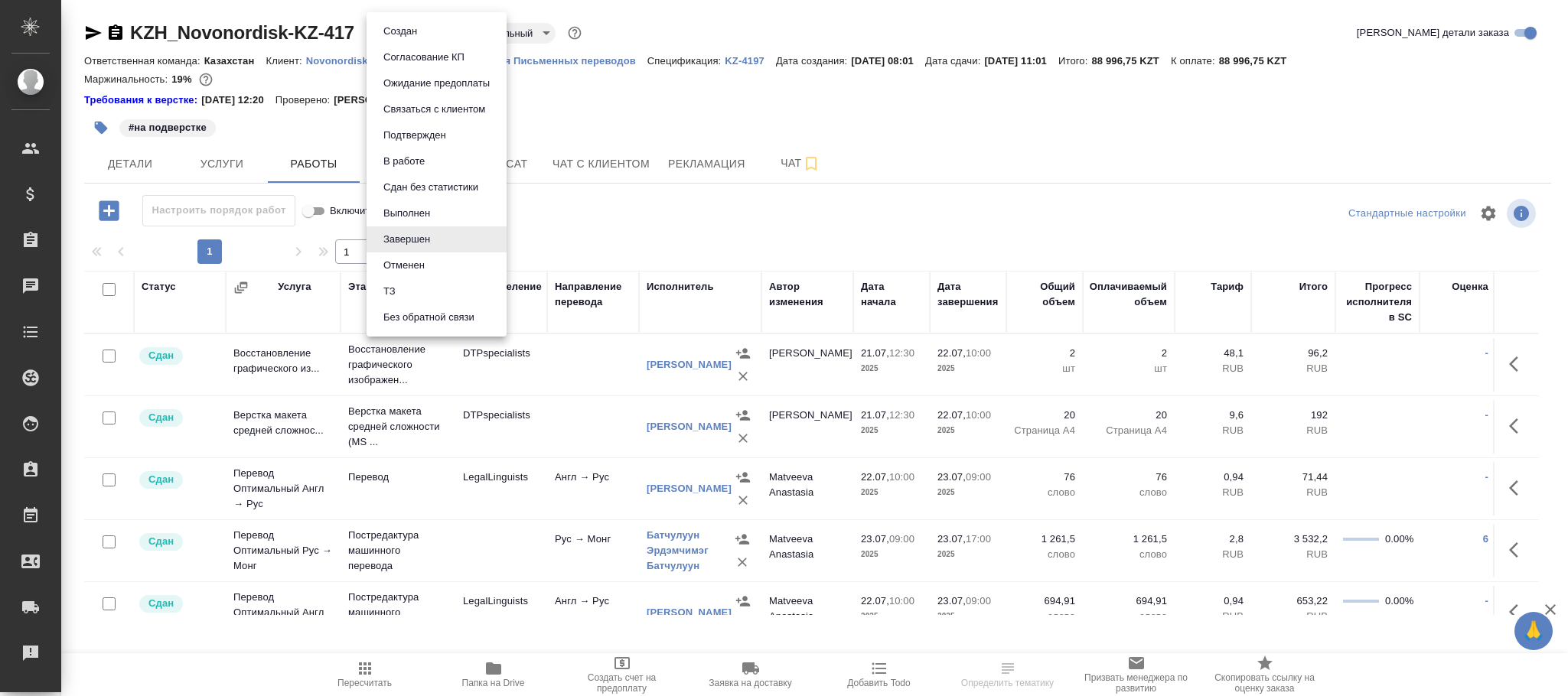
click at [407, 40] on button "Выполнен" at bounding box center [400, 31] width 43 height 17
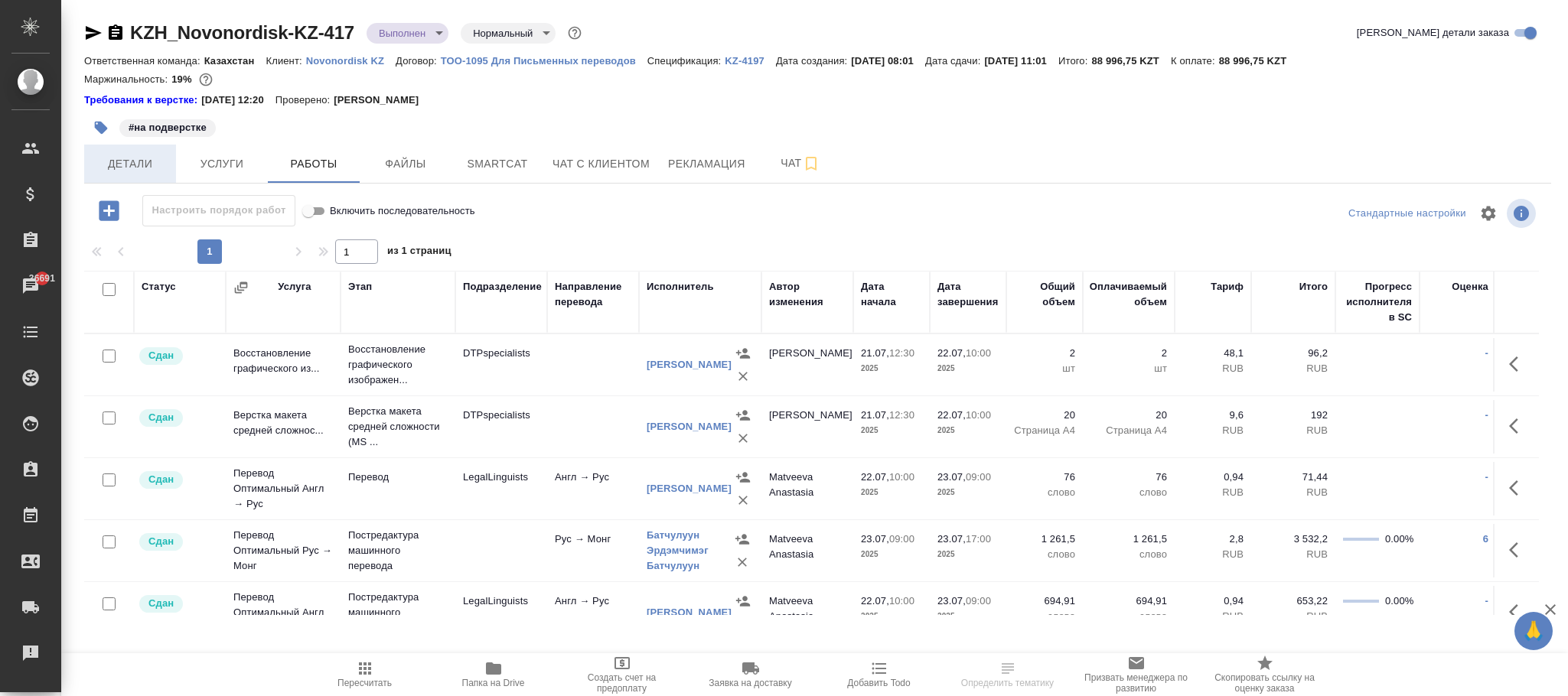
click at [138, 164] on span "Детали" at bounding box center [130, 164] width 74 height 19
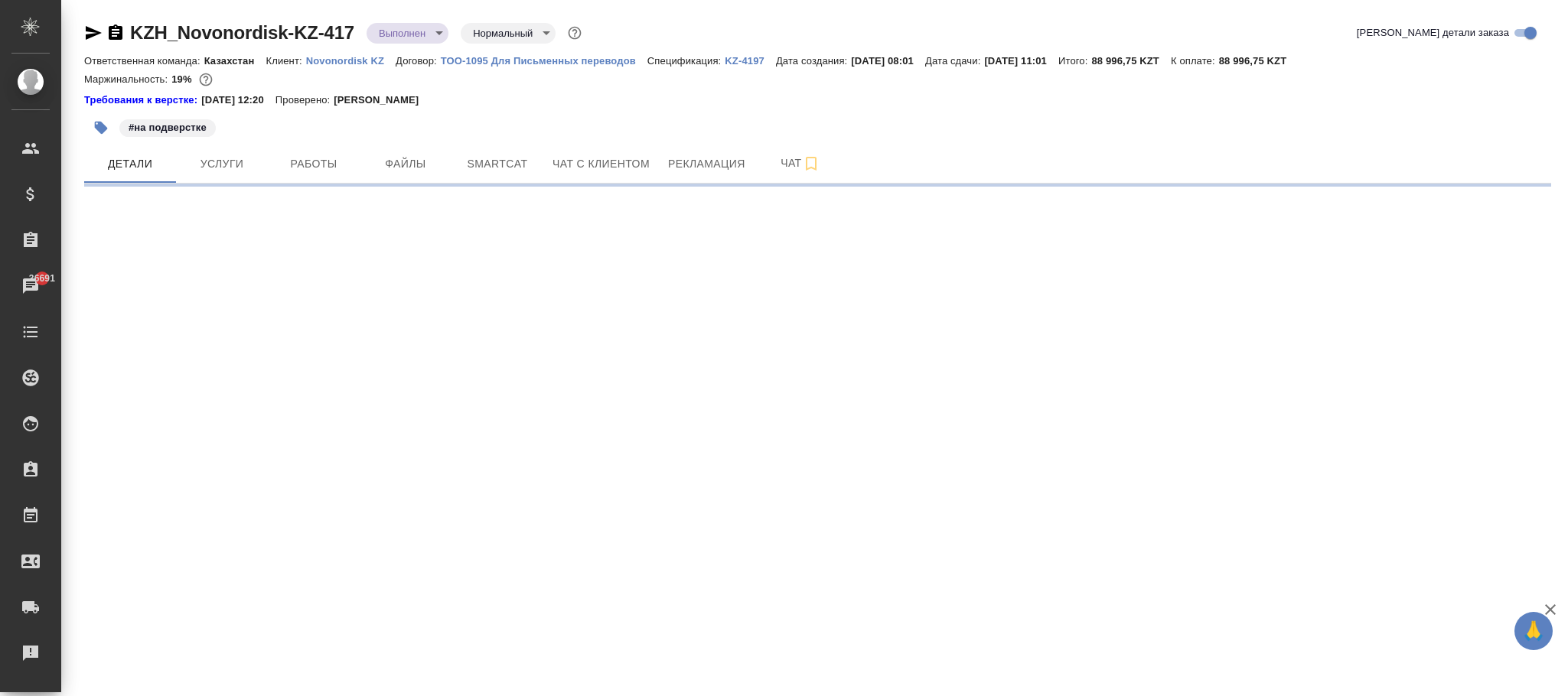
select select "RU"
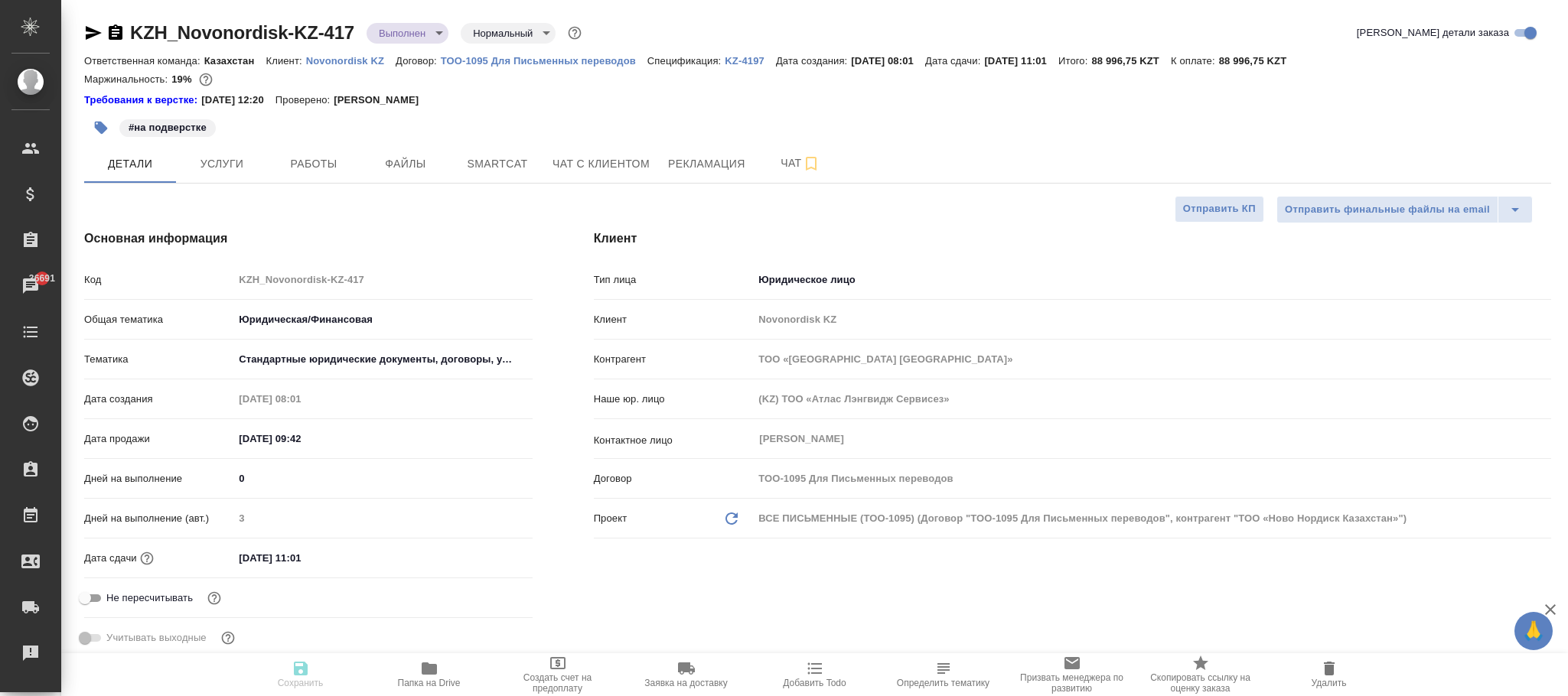
type textarea "x"
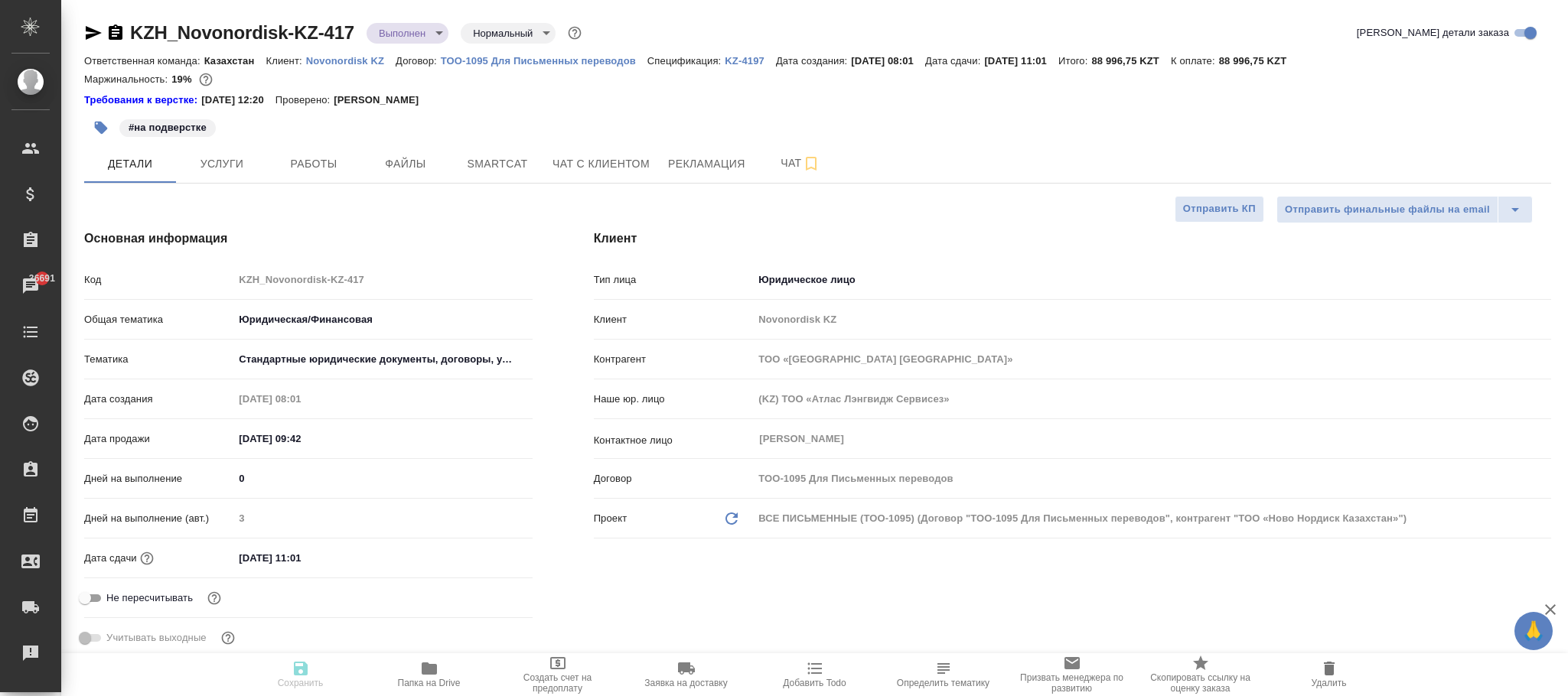
type textarea "x"
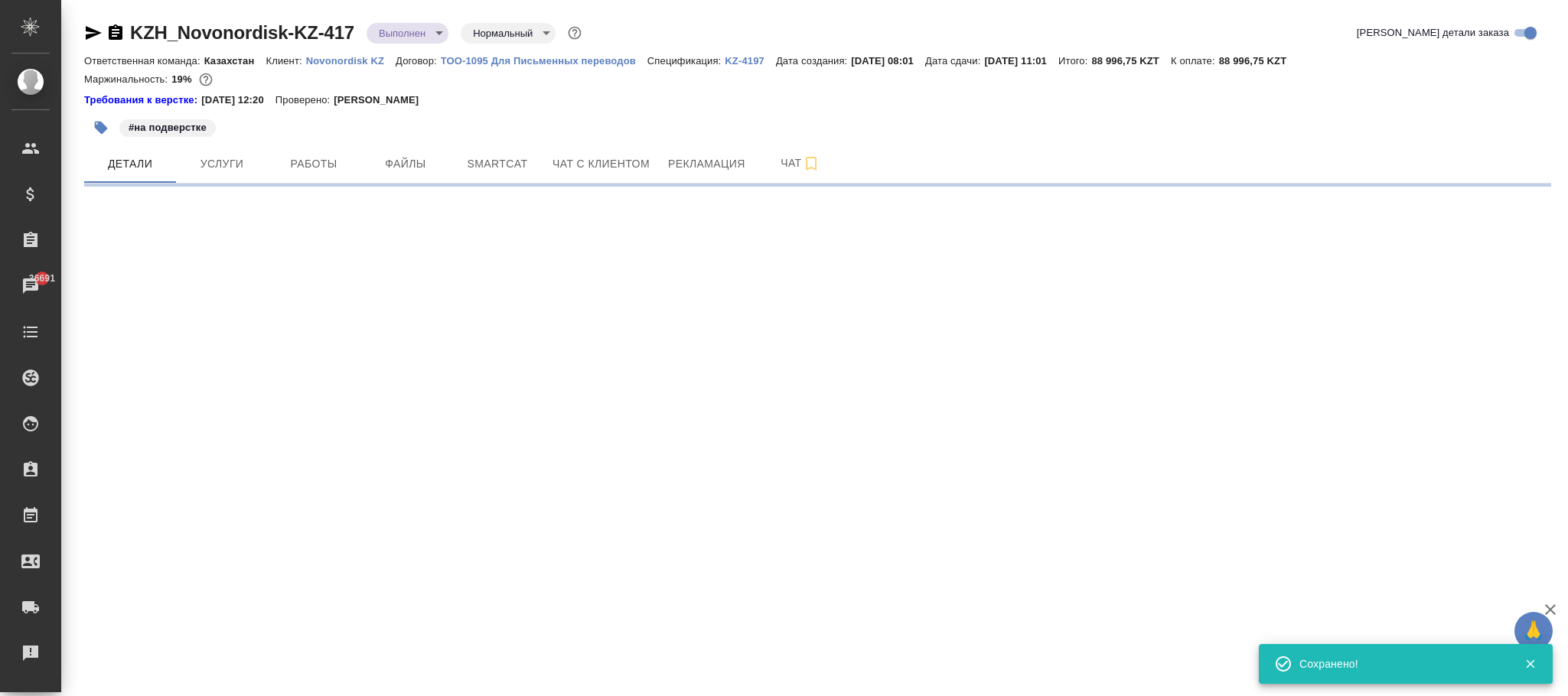
select select "RU"
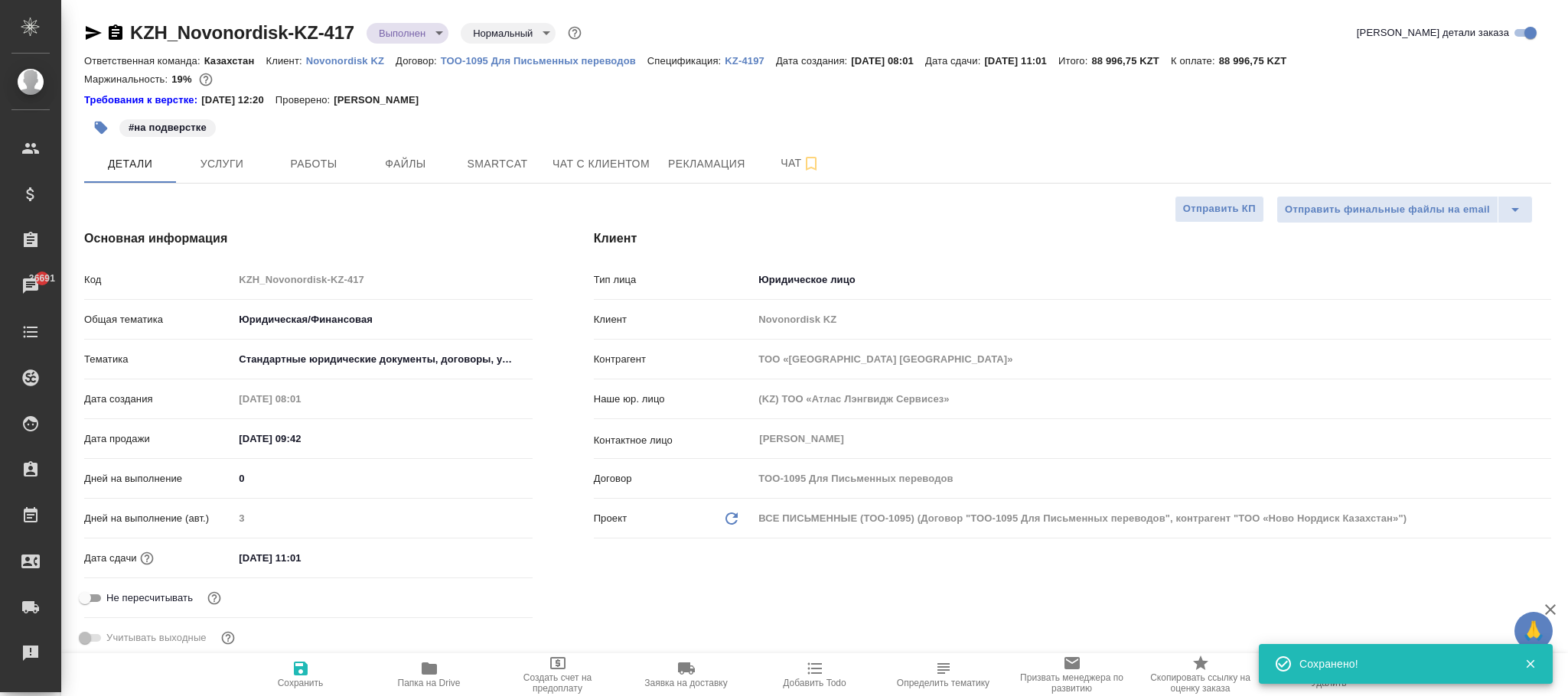
type textarea "x"
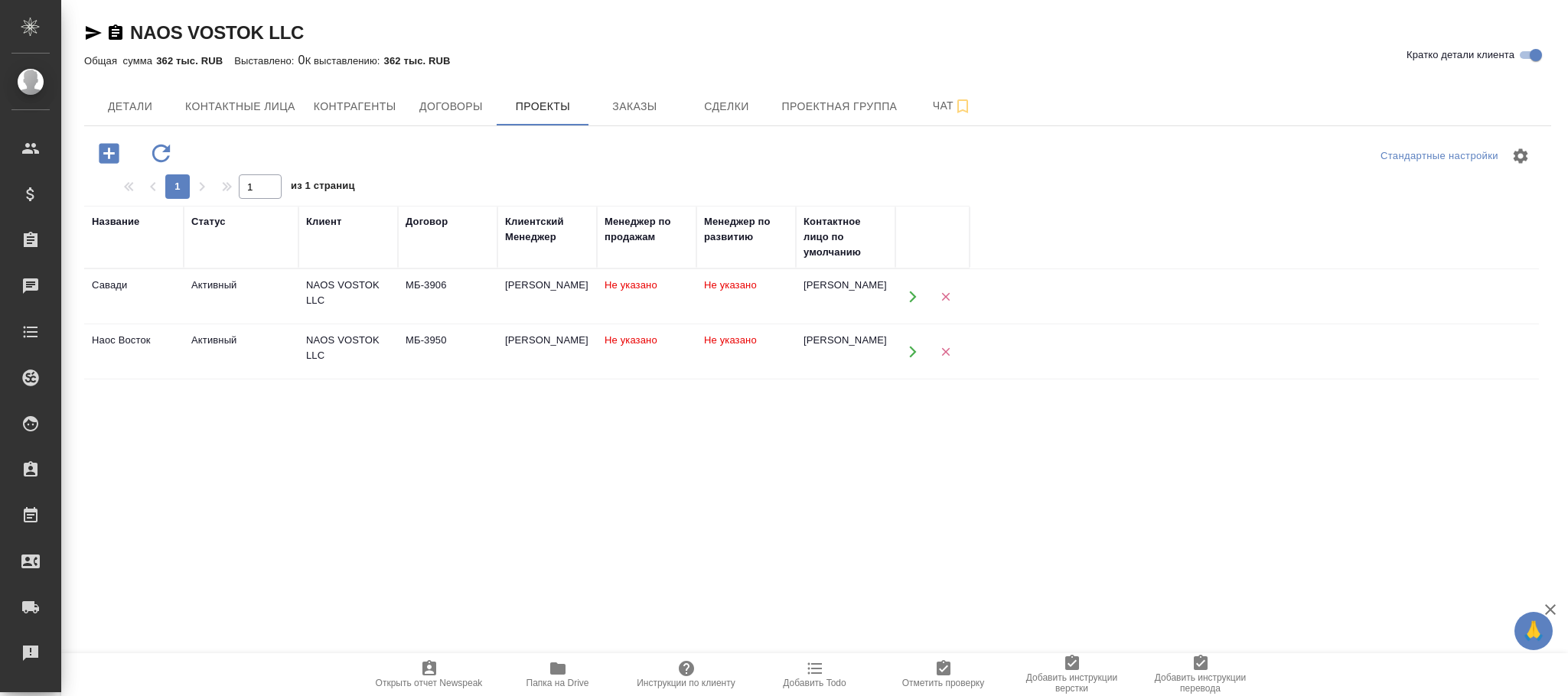
click at [736, 294] on td "Не указано" at bounding box center [745, 296] width 99 height 53
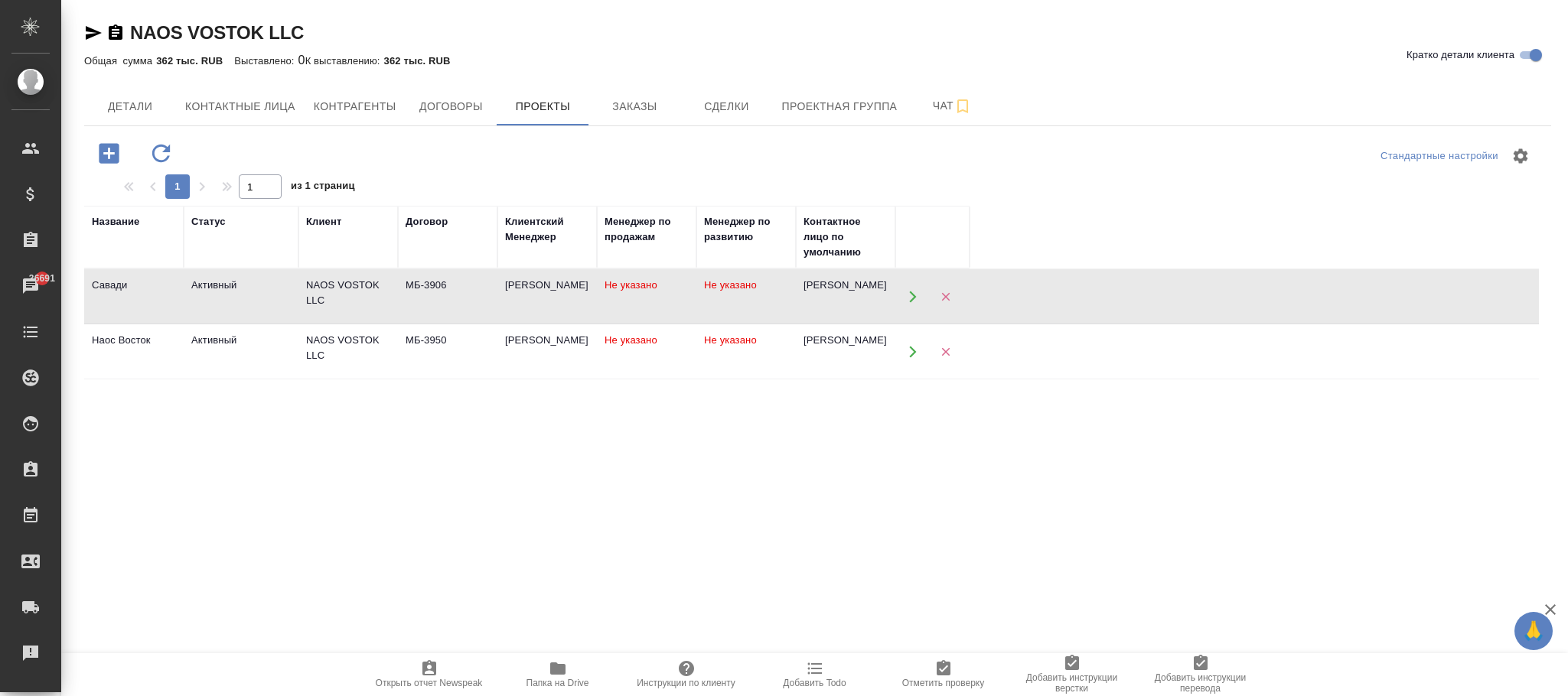
click at [693, 323] on td "Не указано" at bounding box center [646, 296] width 99 height 53
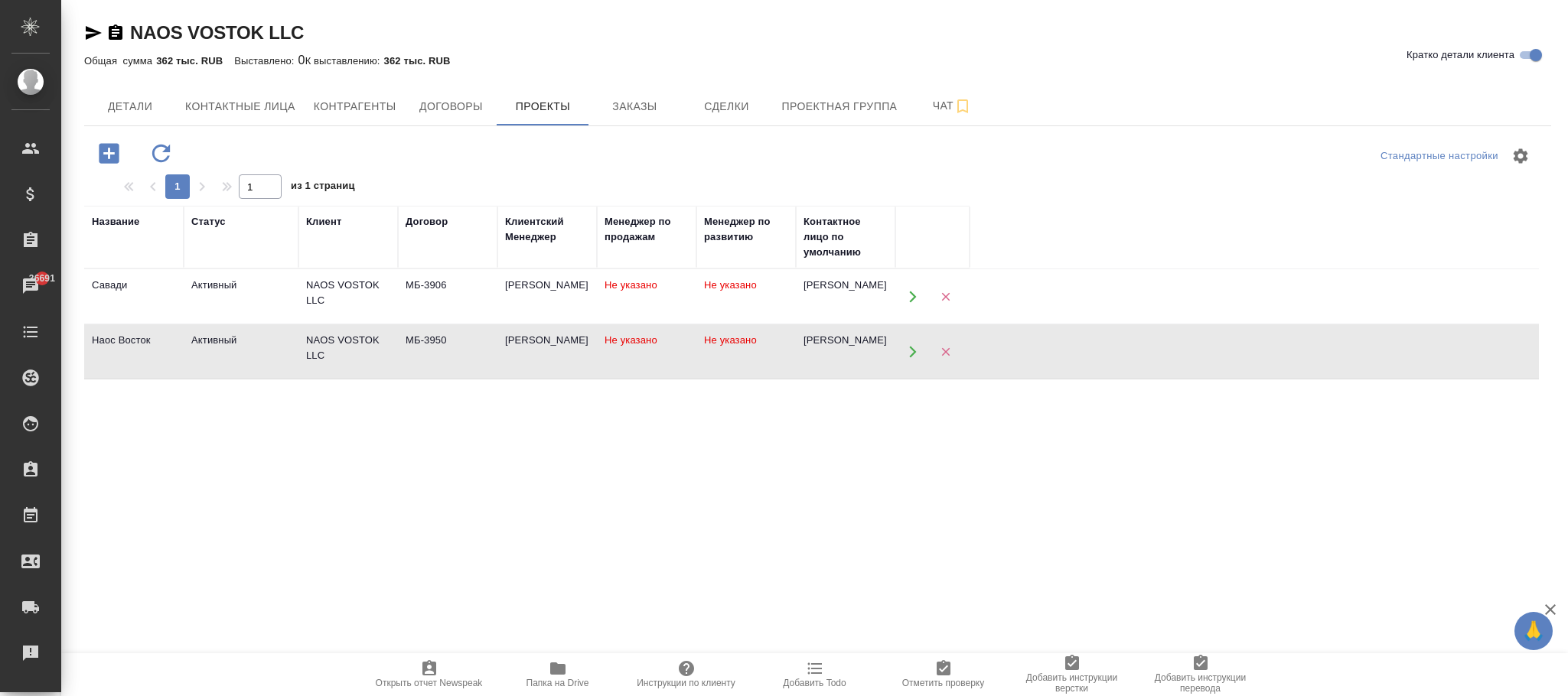
click at [693, 323] on td "Не указано" at bounding box center [646, 296] width 99 height 53
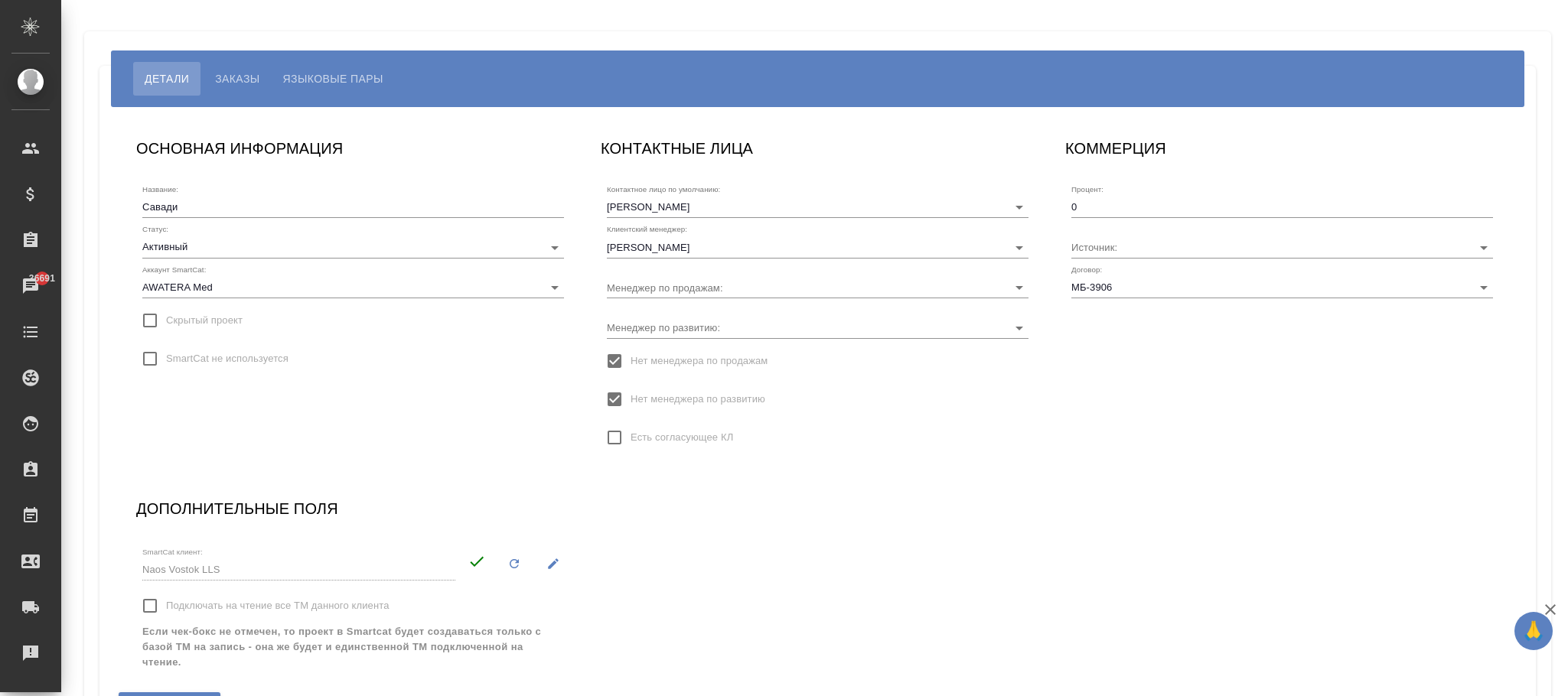
click at [616, 392] on input "Нет менеджера по развитию" at bounding box center [614, 399] width 32 height 32
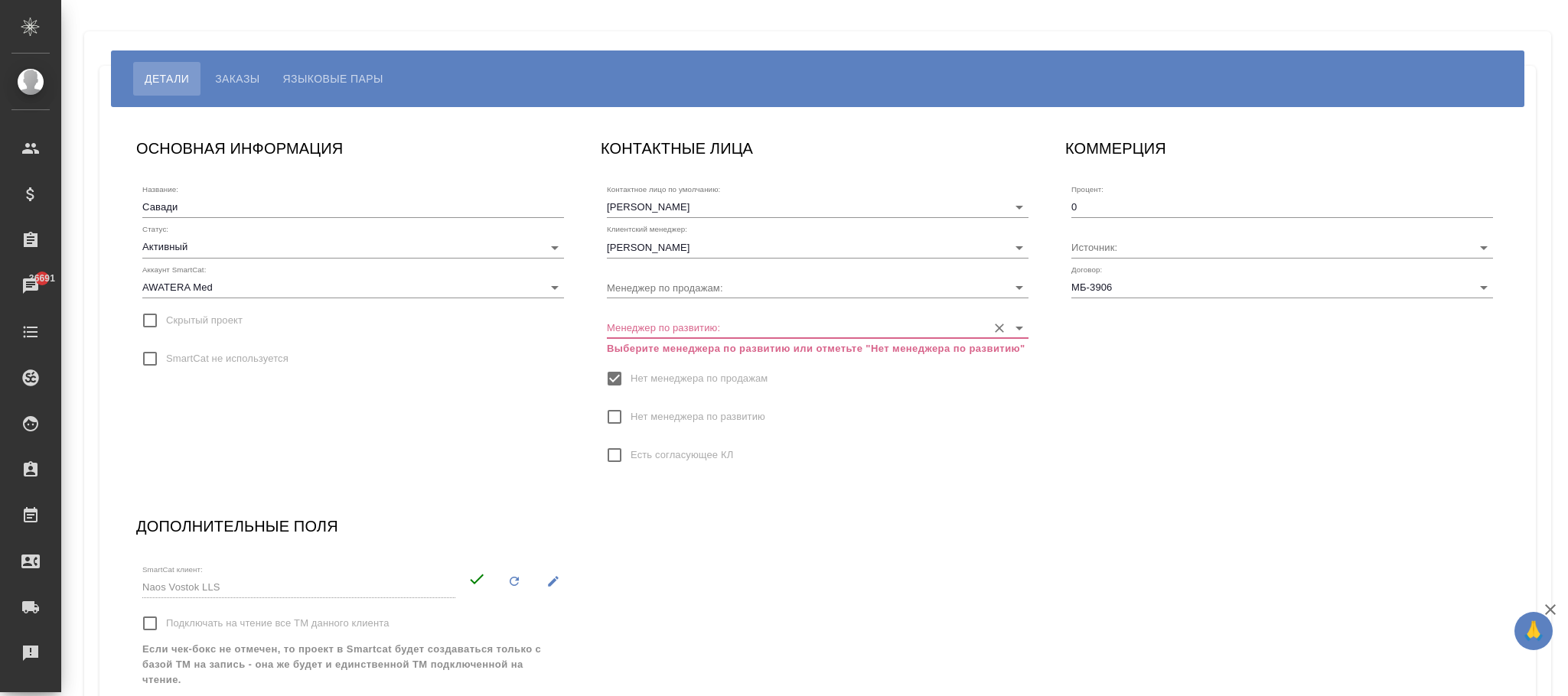
click at [670, 319] on input "Менеджер по развитию:" at bounding box center [793, 327] width 373 height 20
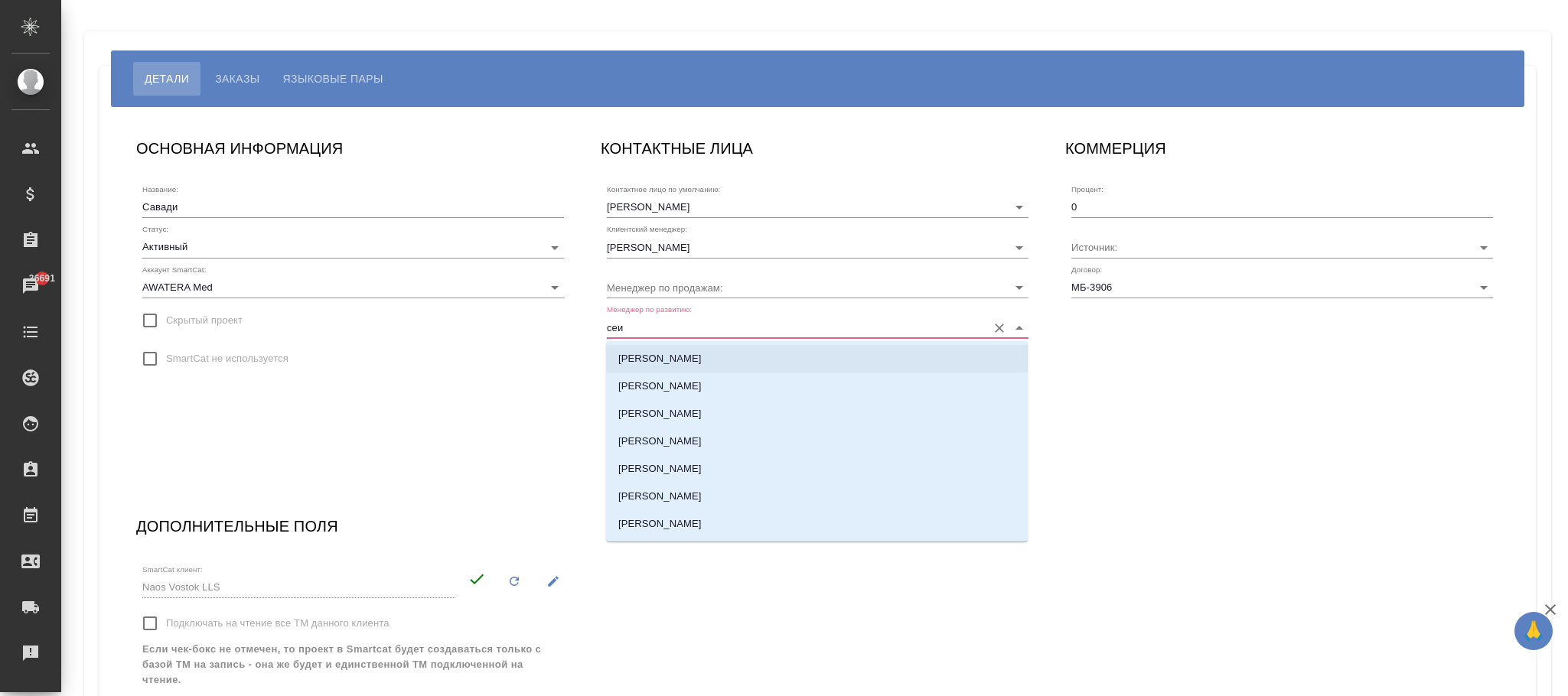
click at [675, 358] on p "[PERSON_NAME]" at bounding box center [660, 359] width 84 height 16
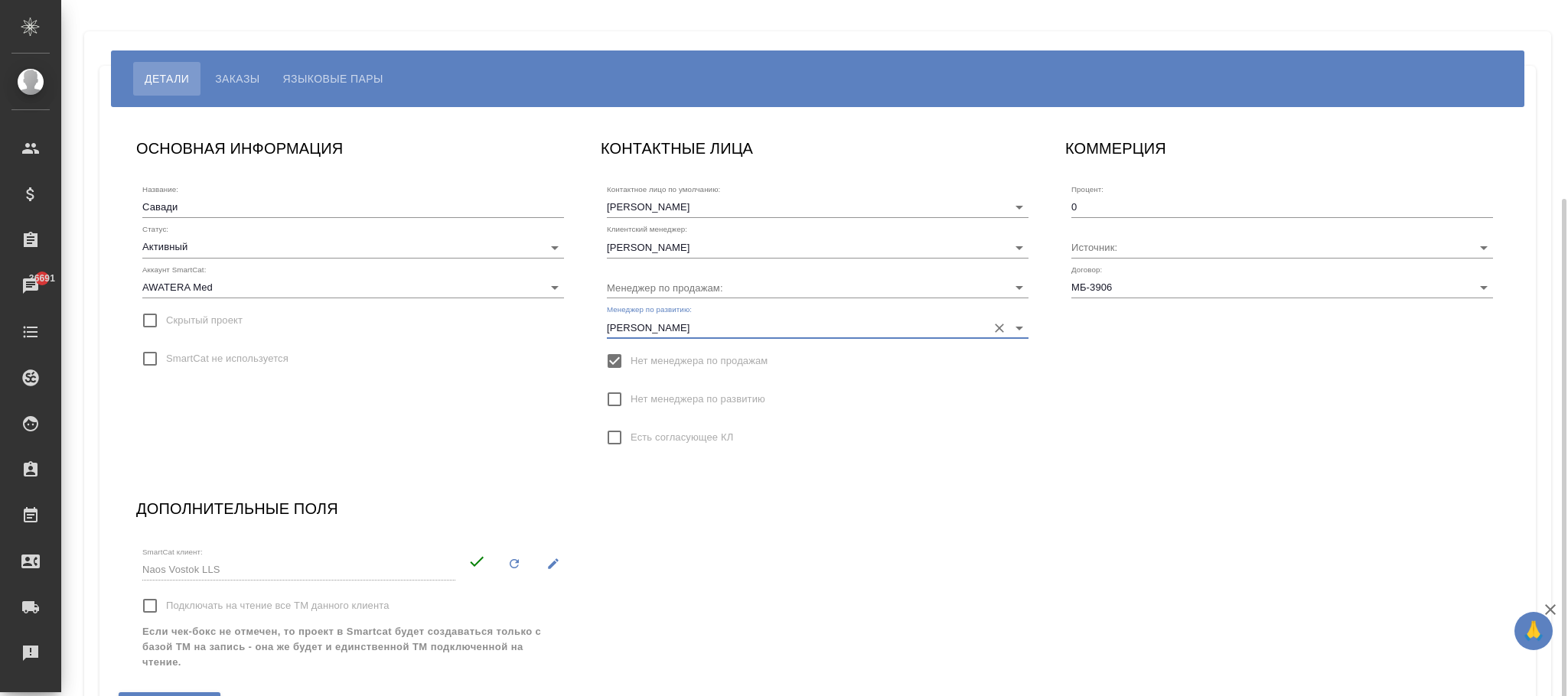
scroll to position [106, 0]
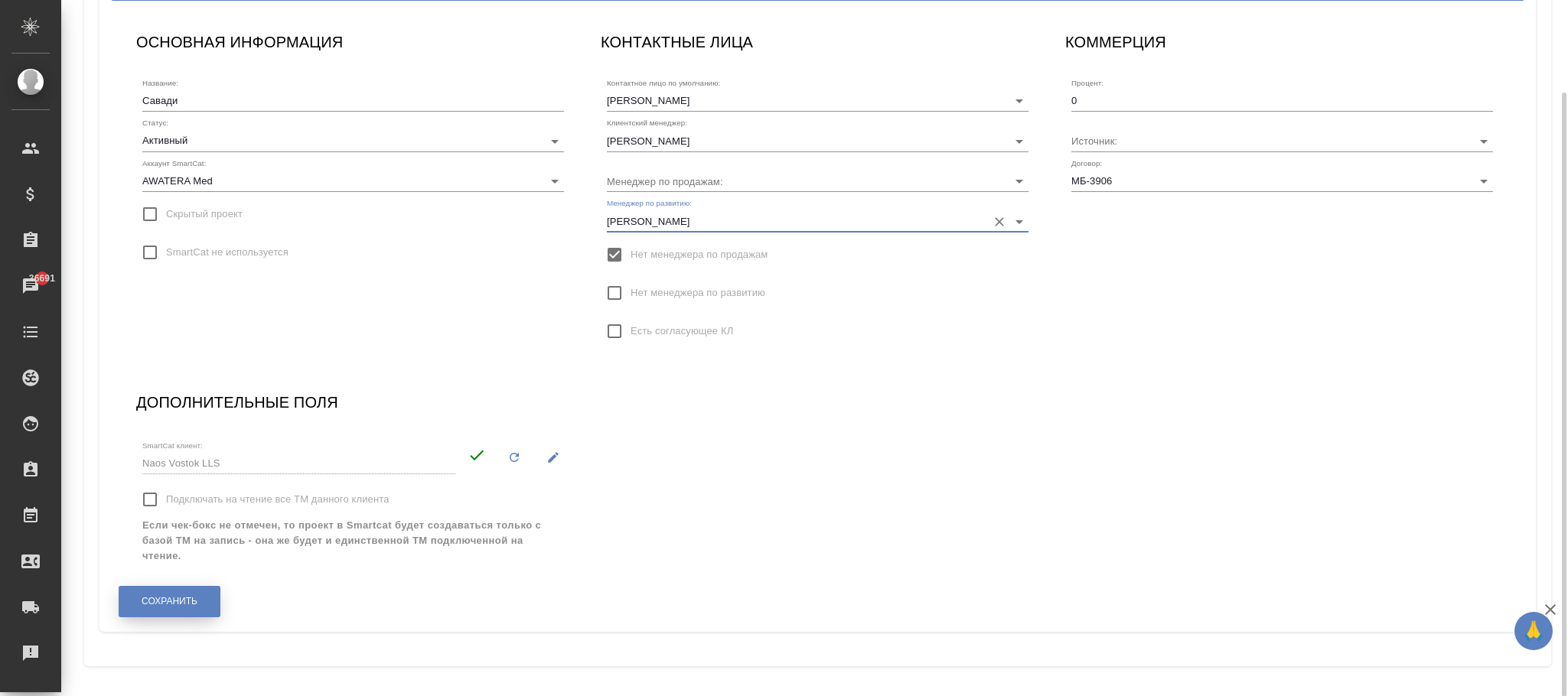
type input "[PERSON_NAME]"
click at [201, 590] on button "Сохранить" at bounding box center [170, 602] width 102 height 31
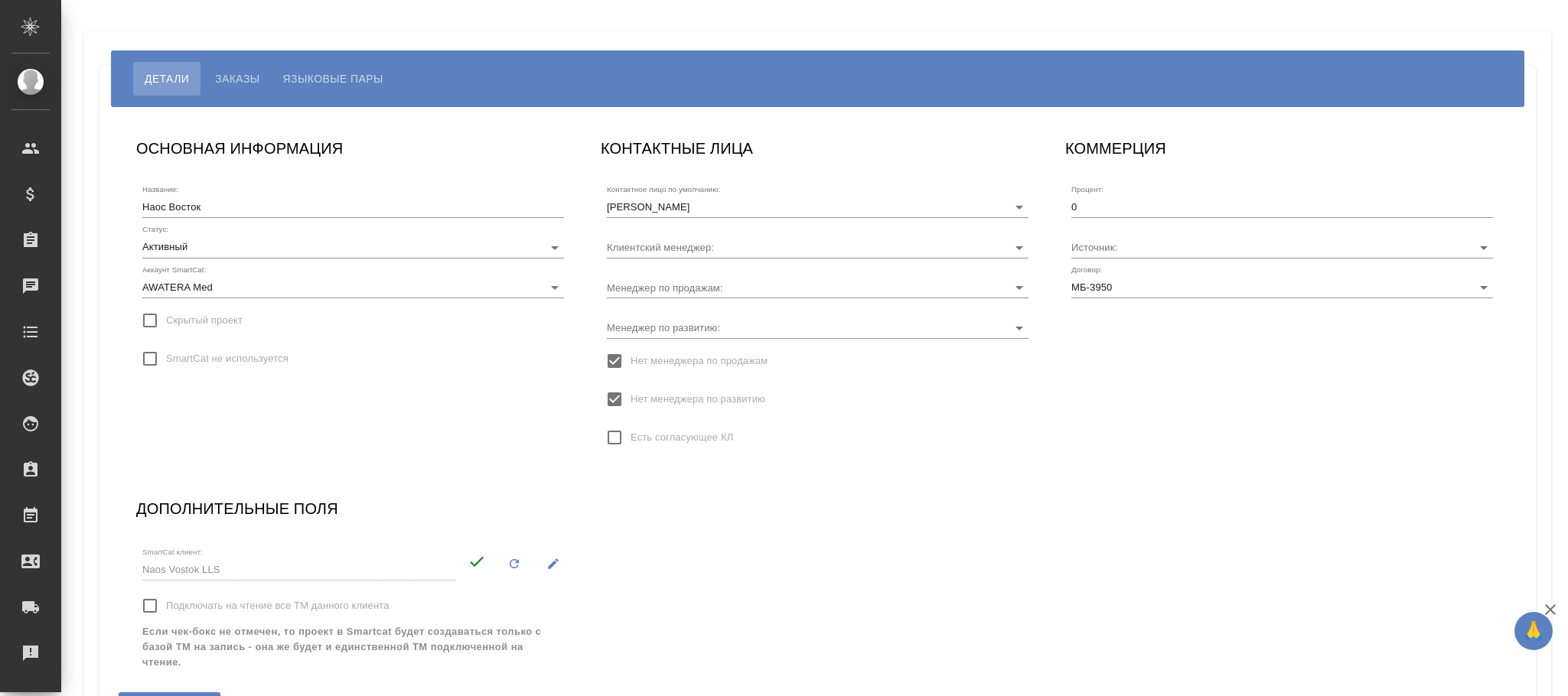
type input "[PERSON_NAME]"
type input "МБ-3950"
type input "[PERSON_NAME]"
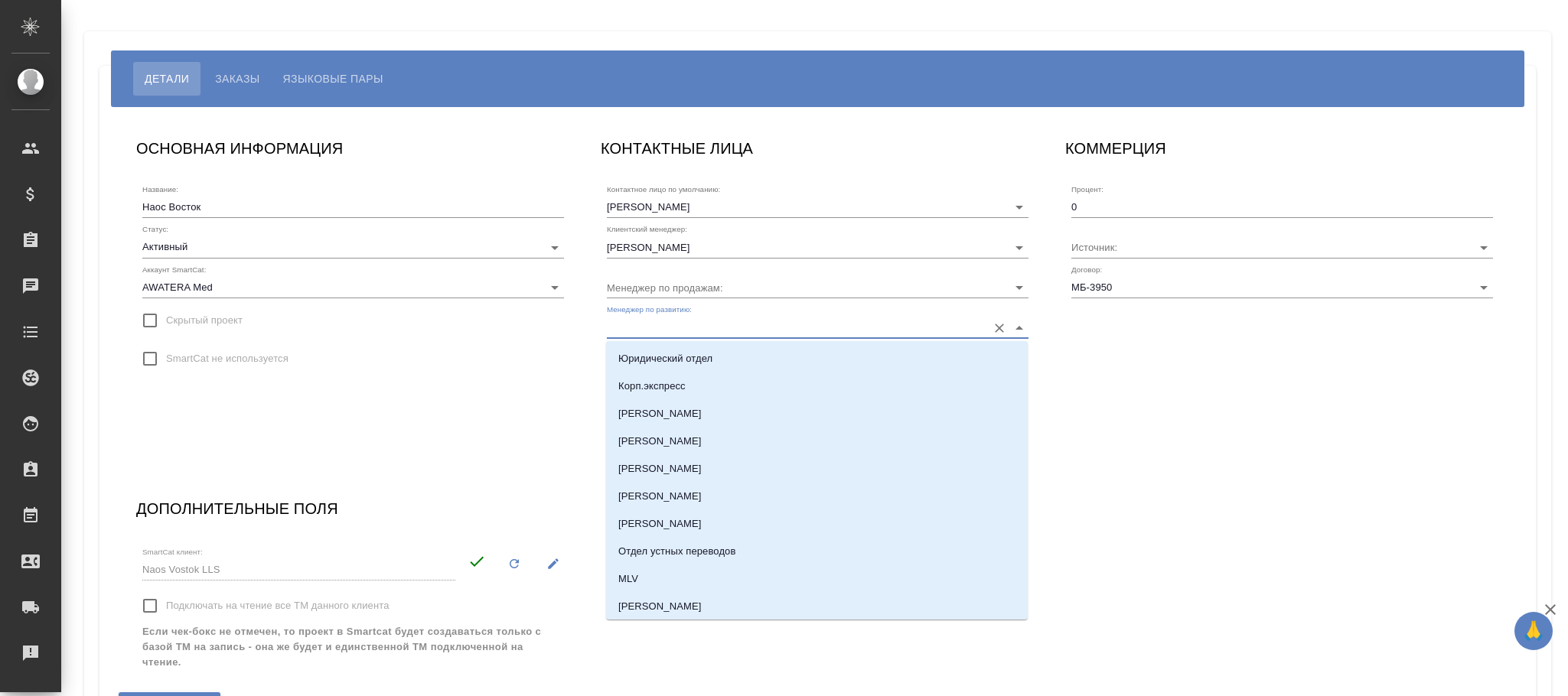
click at [700, 326] on input "Менеджер по развитию:" at bounding box center [793, 327] width 373 height 20
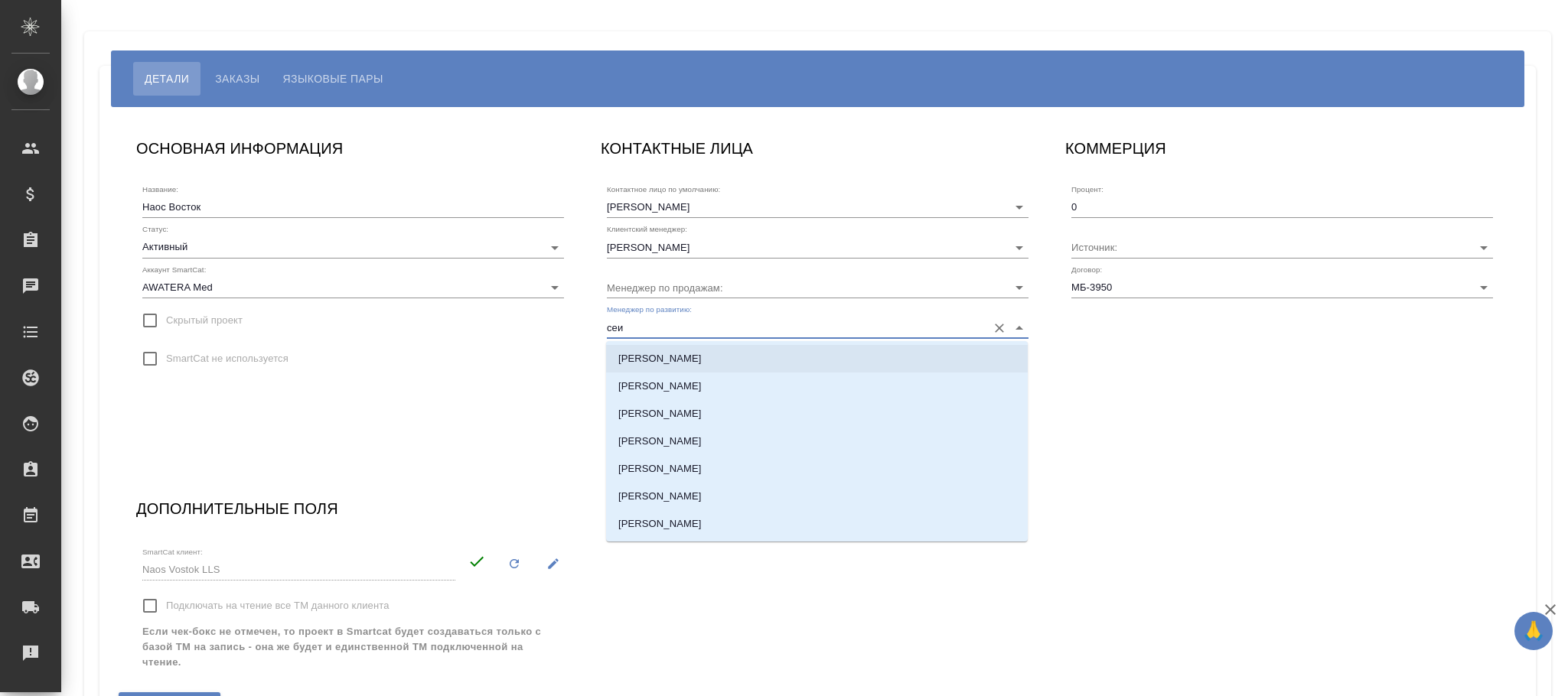
drag, startPoint x: 703, startPoint y: 358, endPoint x: 648, endPoint y: 375, distance: 57.6
click at [701, 355] on li "[PERSON_NAME]" at bounding box center [817, 359] width 422 height 28
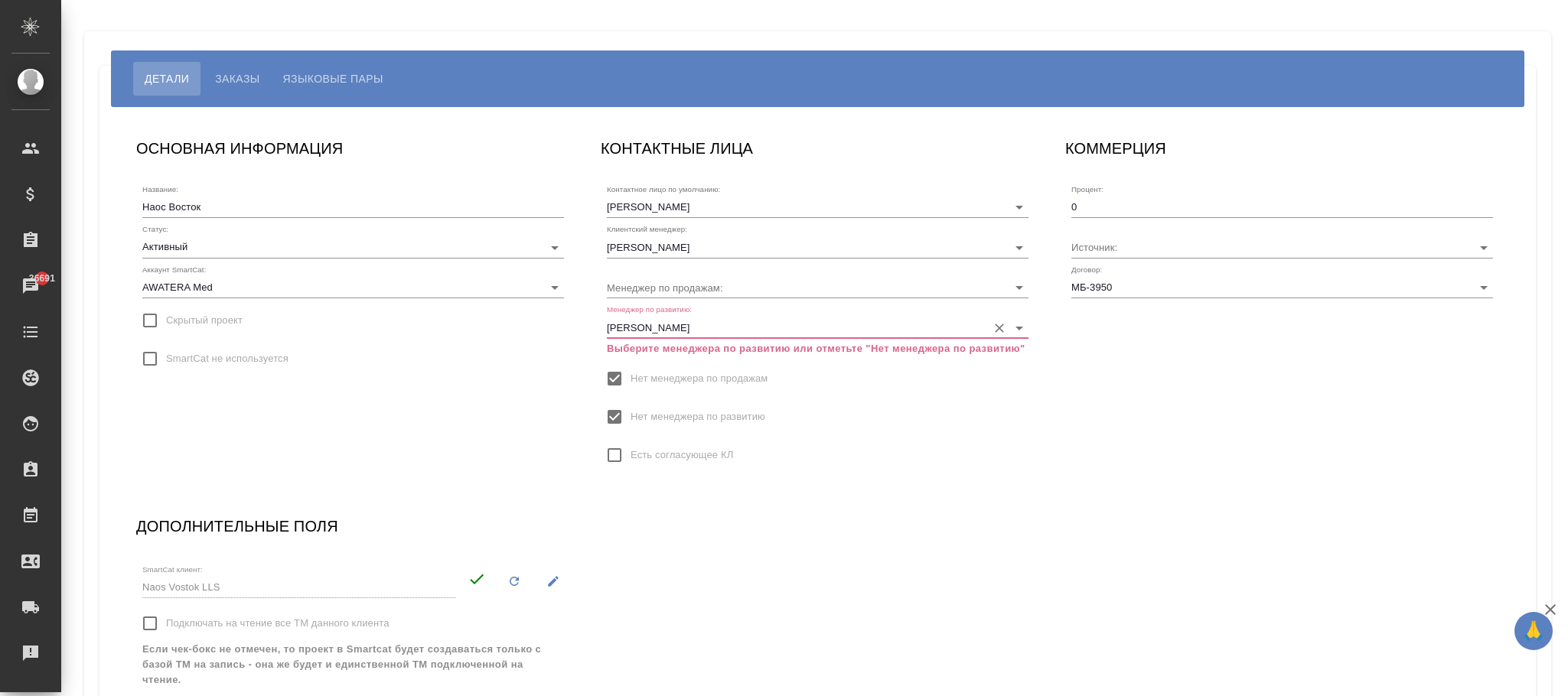
type input "[PERSON_NAME]"
click at [609, 427] on input "Нет менеджера по развитию" at bounding box center [614, 417] width 32 height 32
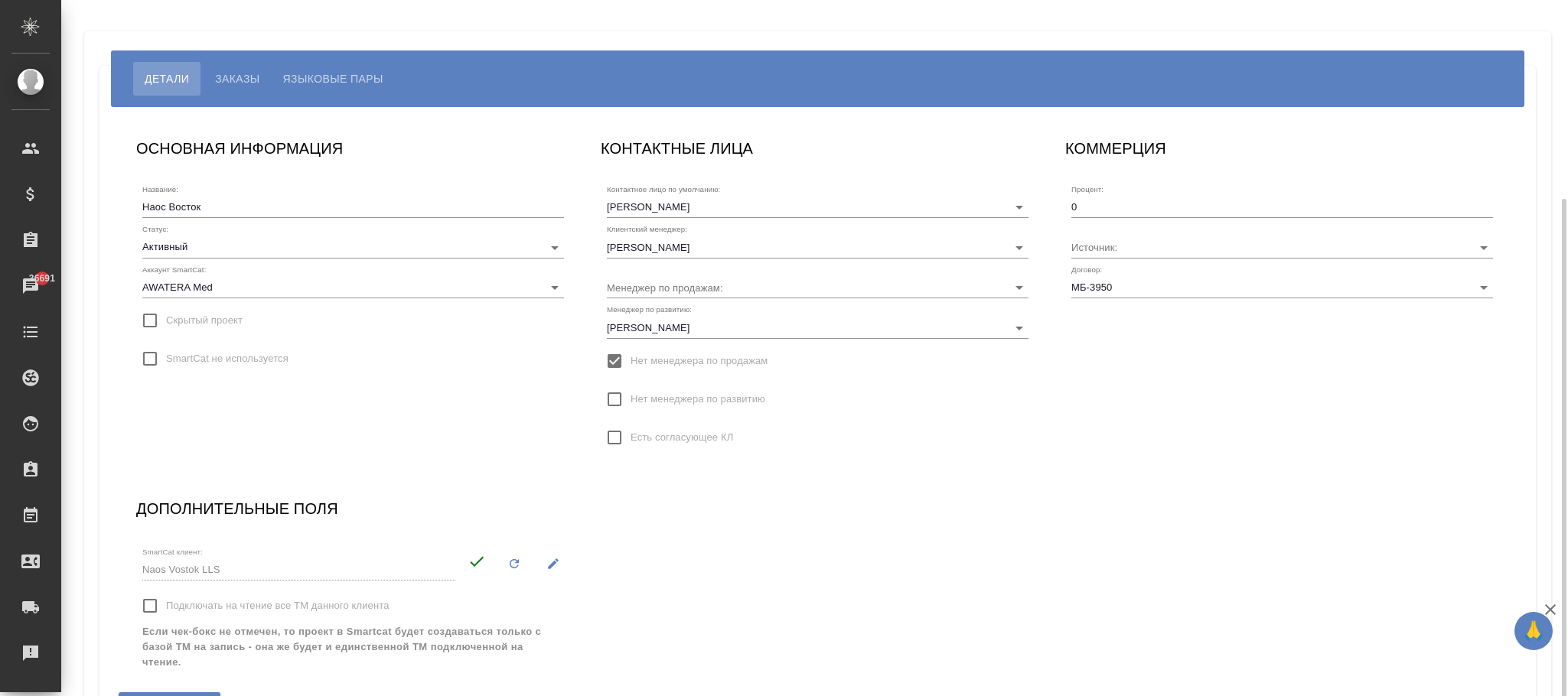
scroll to position [106, 0]
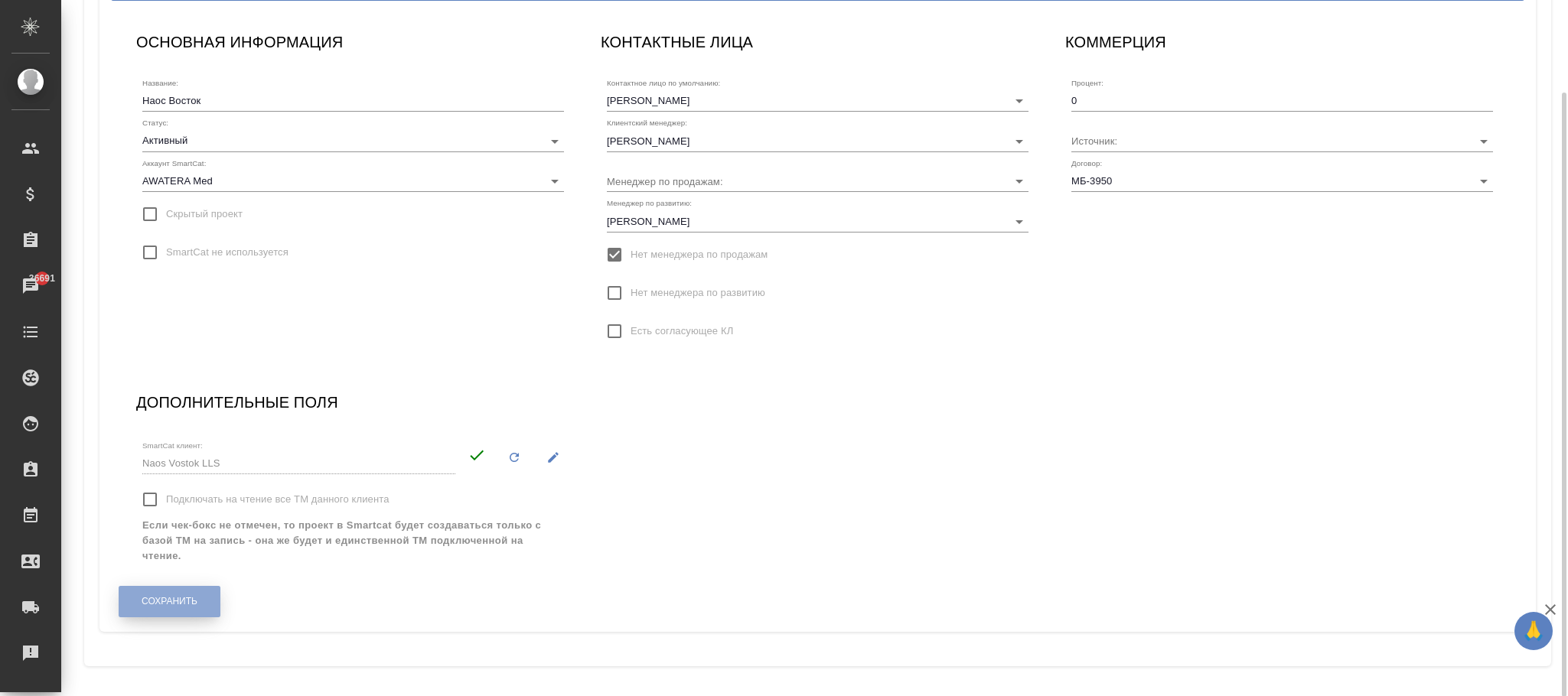
click at [172, 590] on button "Сохранить" at bounding box center [170, 602] width 102 height 31
